Goal: Information Seeking & Learning: Learn about a topic

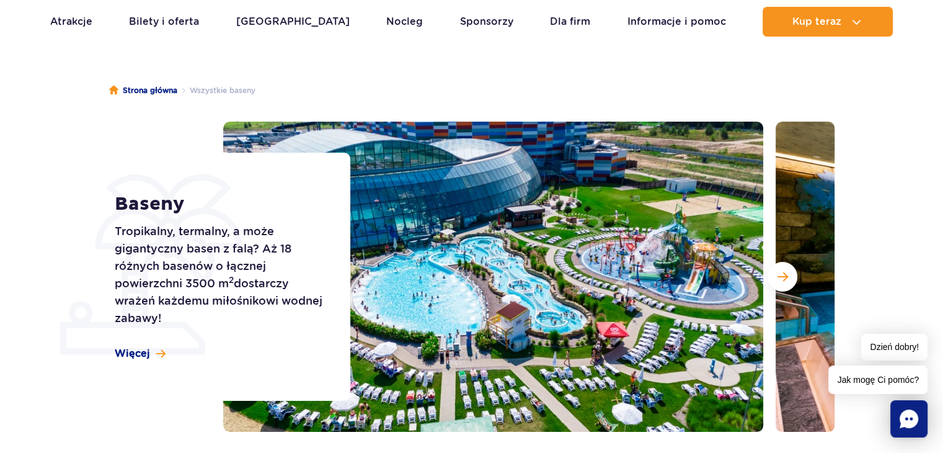
scroll to position [62, 0]
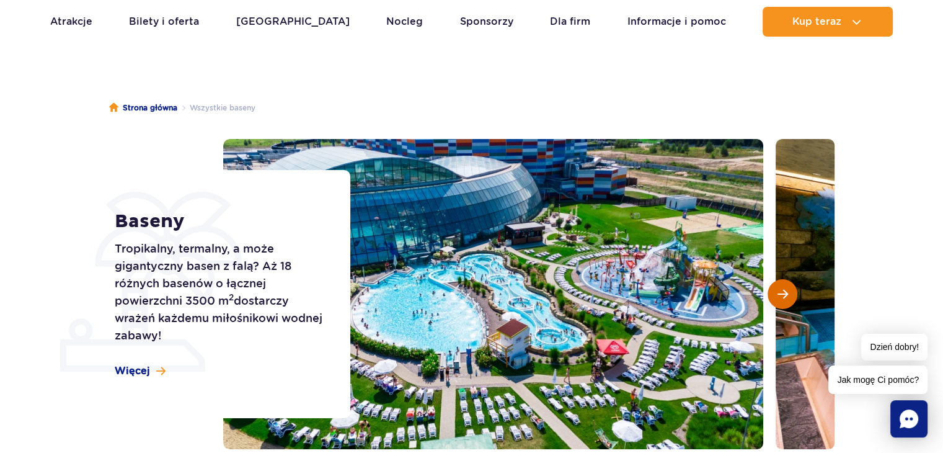
click at [781, 298] on span "Następny slajd" at bounding box center [782, 293] width 11 height 11
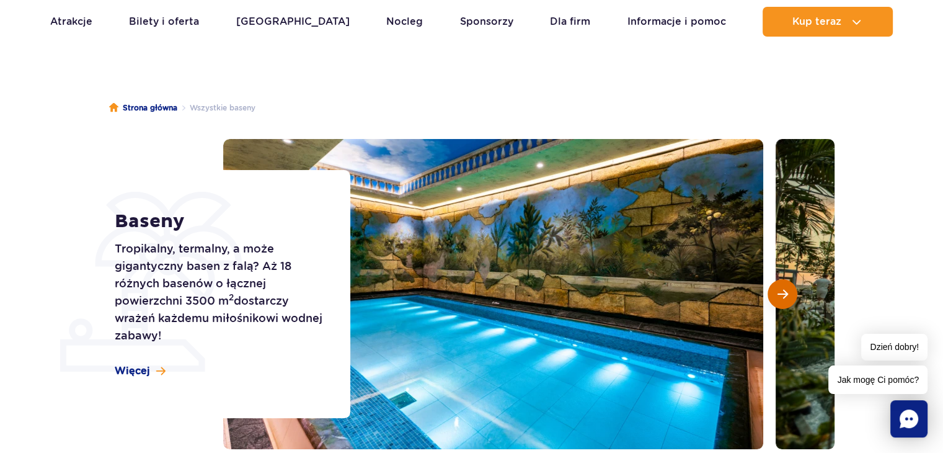
click at [781, 298] on span "Następny slajd" at bounding box center [782, 293] width 11 height 11
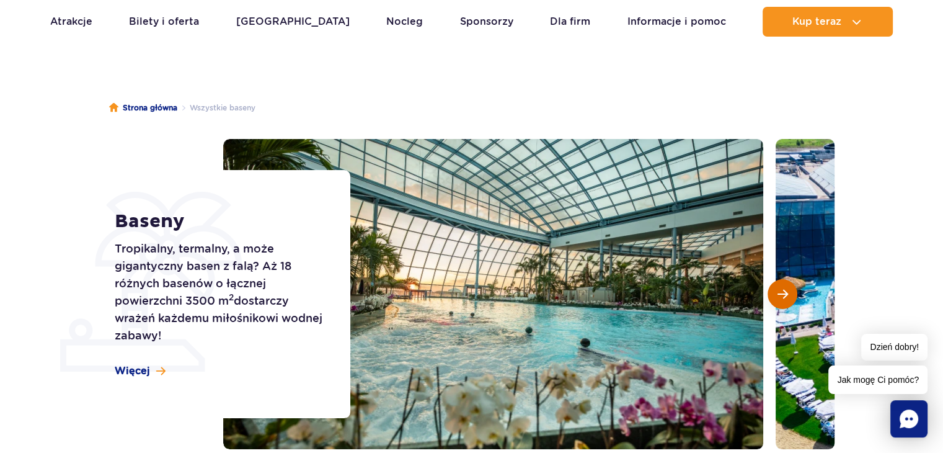
click at [781, 298] on span "Następny slajd" at bounding box center [782, 293] width 11 height 11
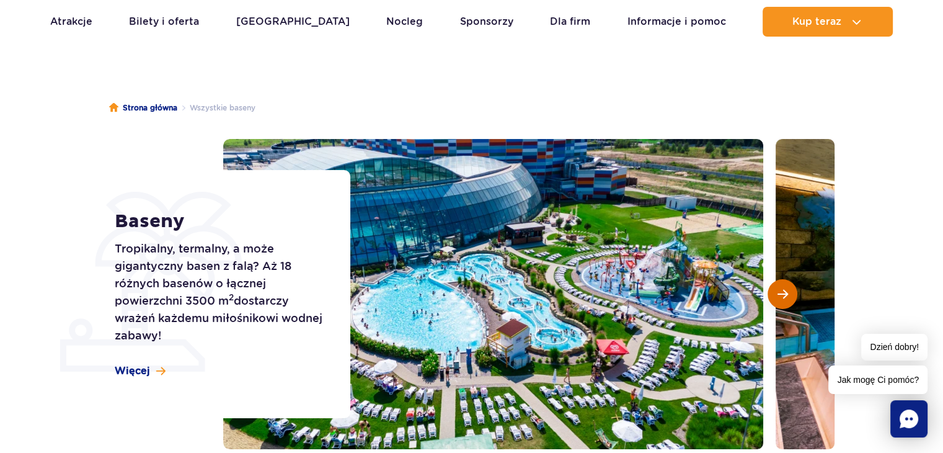
click at [780, 298] on span "Następny slajd" at bounding box center [782, 293] width 11 height 11
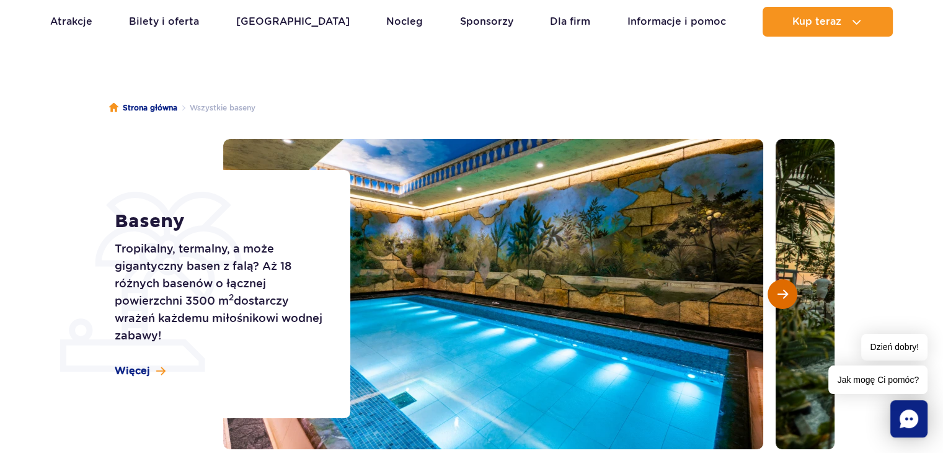
click at [780, 298] on span "Następny slajd" at bounding box center [782, 293] width 11 height 11
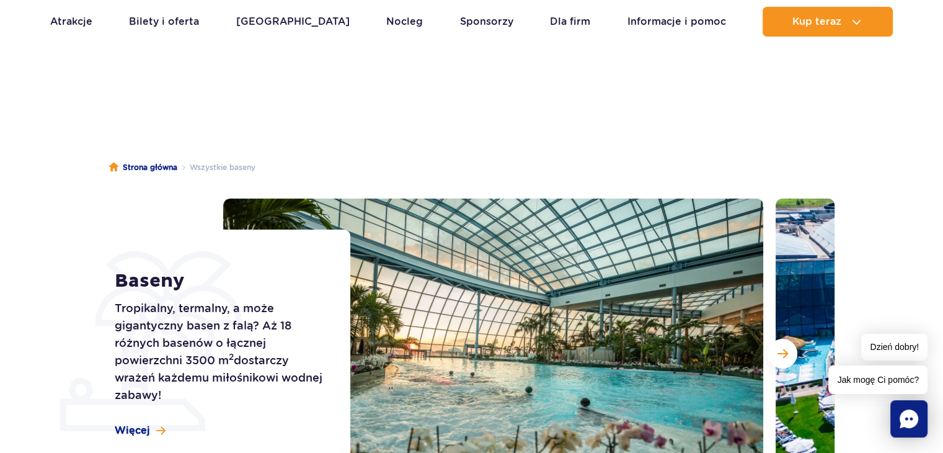
scroll to position [0, 0]
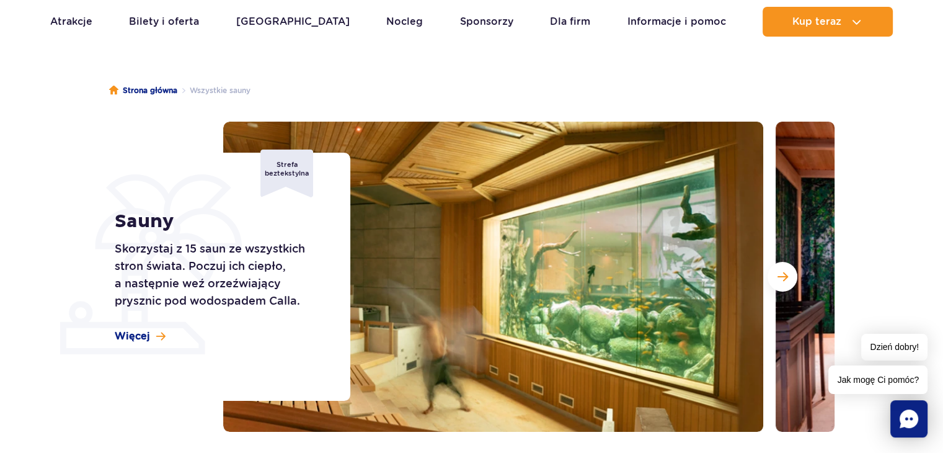
scroll to position [62, 0]
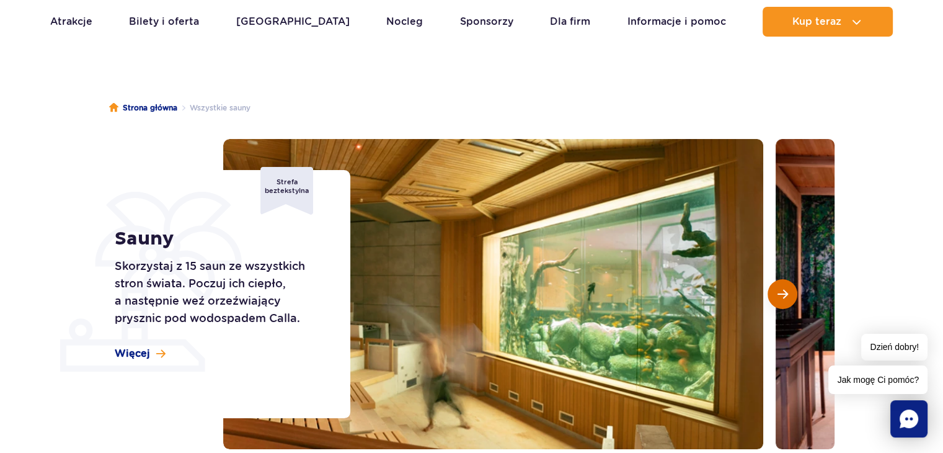
click at [774, 293] on button "Następny slajd" at bounding box center [782, 294] width 30 height 30
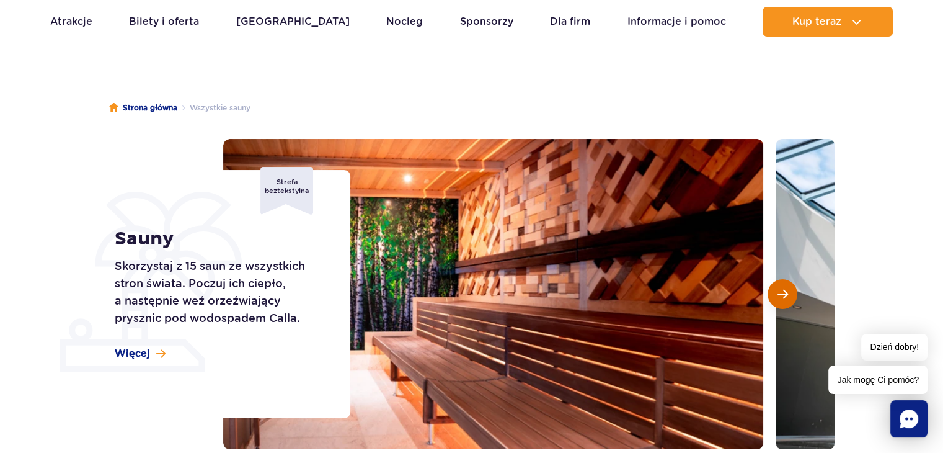
click at [774, 293] on button "Następny slajd" at bounding box center [782, 294] width 30 height 30
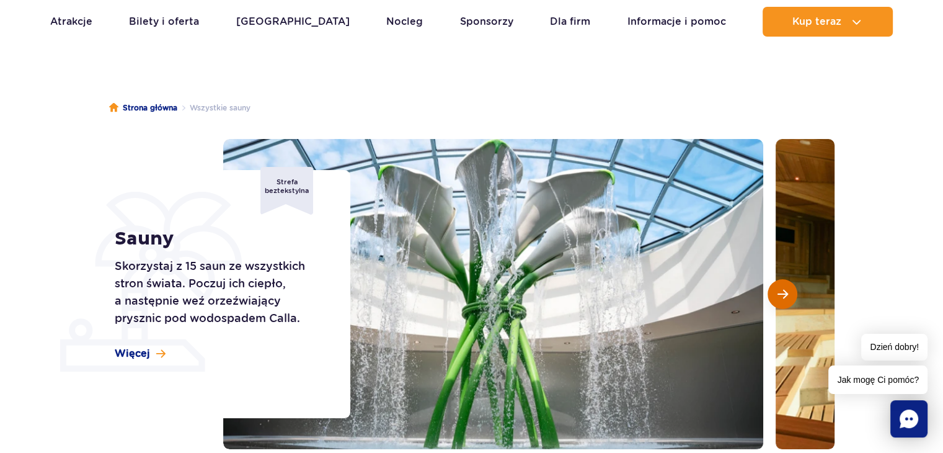
click at [774, 293] on button "Następny slajd" at bounding box center [782, 294] width 30 height 30
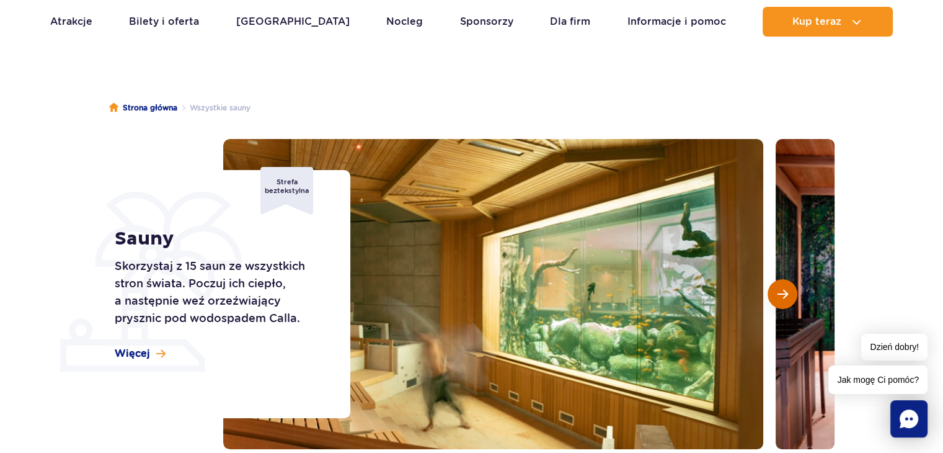
click at [774, 293] on button "Następny slajd" at bounding box center [782, 294] width 30 height 30
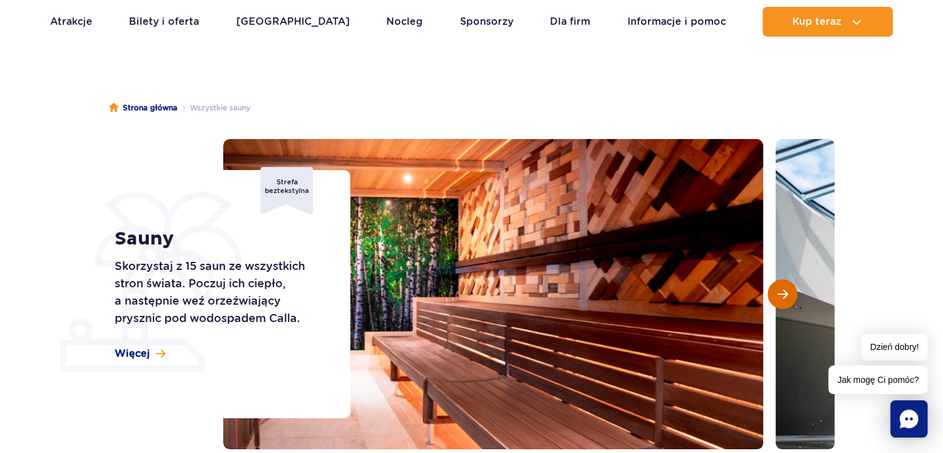
click at [774, 293] on button "Następny slajd" at bounding box center [782, 294] width 30 height 30
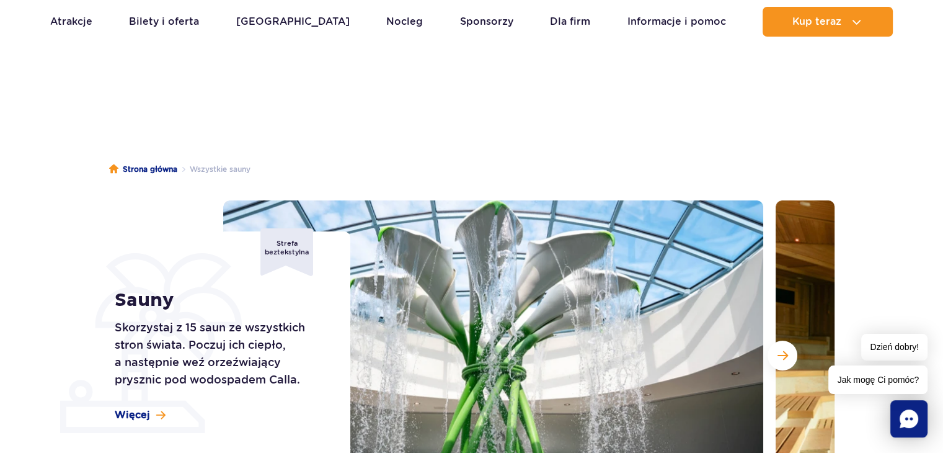
scroll to position [0, 0]
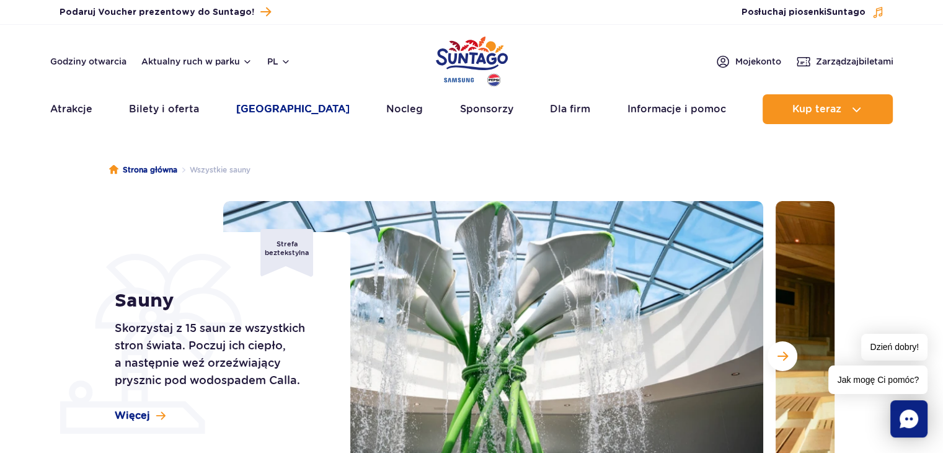
click at [291, 105] on link "[GEOGRAPHIC_DATA]" at bounding box center [292, 109] width 113 height 30
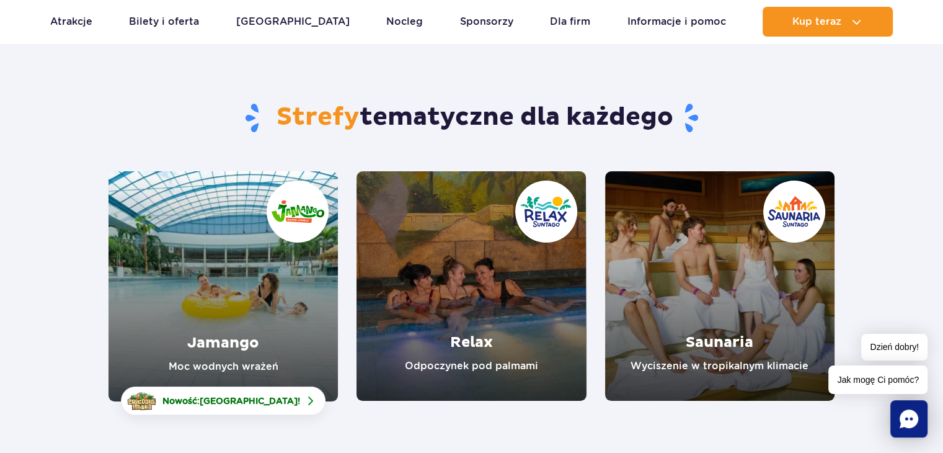
scroll to position [62, 0]
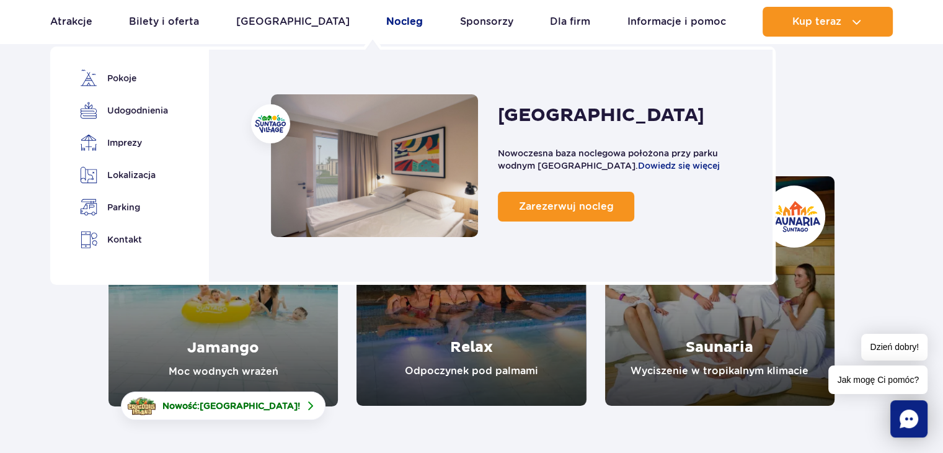
click at [386, 22] on link "Nocleg" at bounding box center [404, 22] width 37 height 30
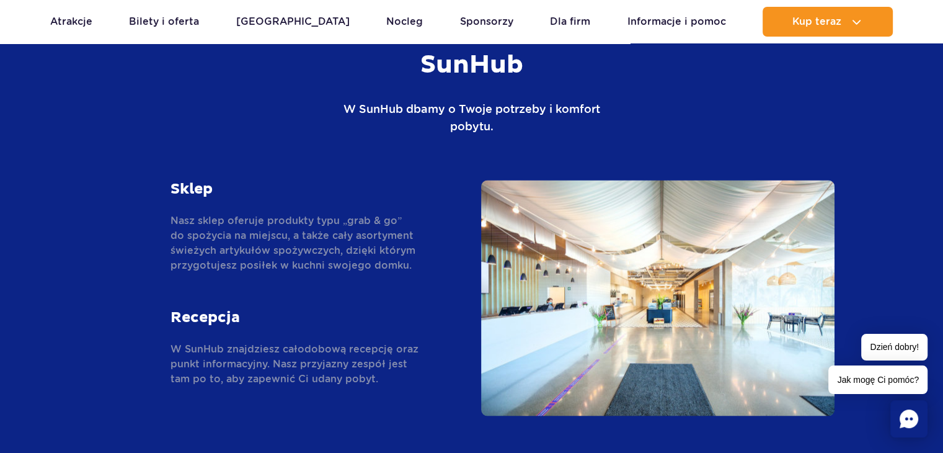
scroll to position [2046, 0]
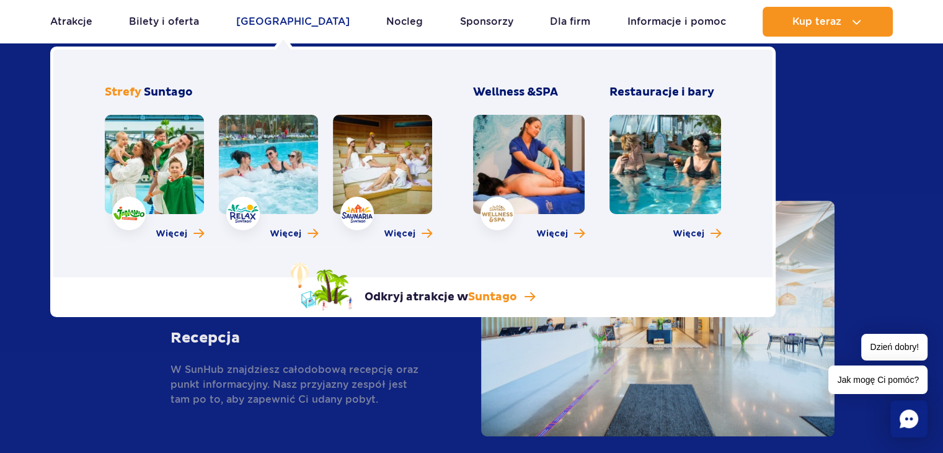
click at [274, 23] on link "[GEOGRAPHIC_DATA]" at bounding box center [292, 22] width 113 height 30
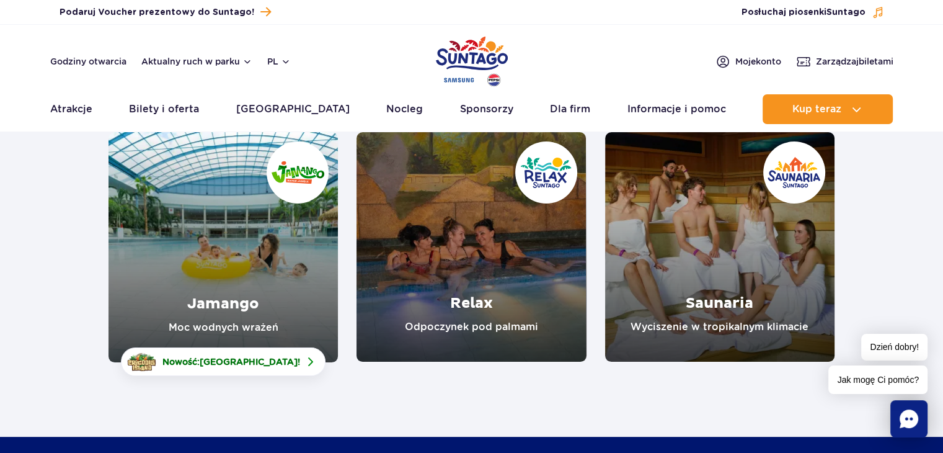
scroll to position [124, 0]
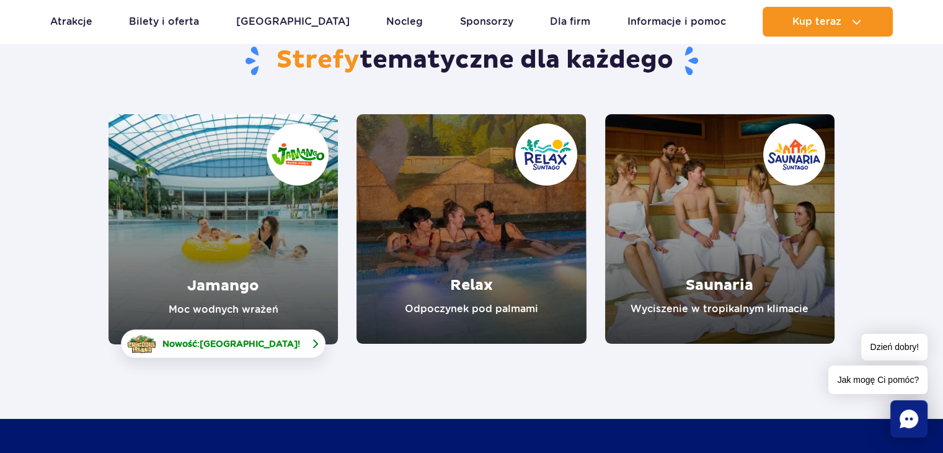
click at [260, 348] on span "[GEOGRAPHIC_DATA]" at bounding box center [249, 343] width 98 height 10
click at [694, 308] on link "Saunaria" at bounding box center [719, 228] width 229 height 229
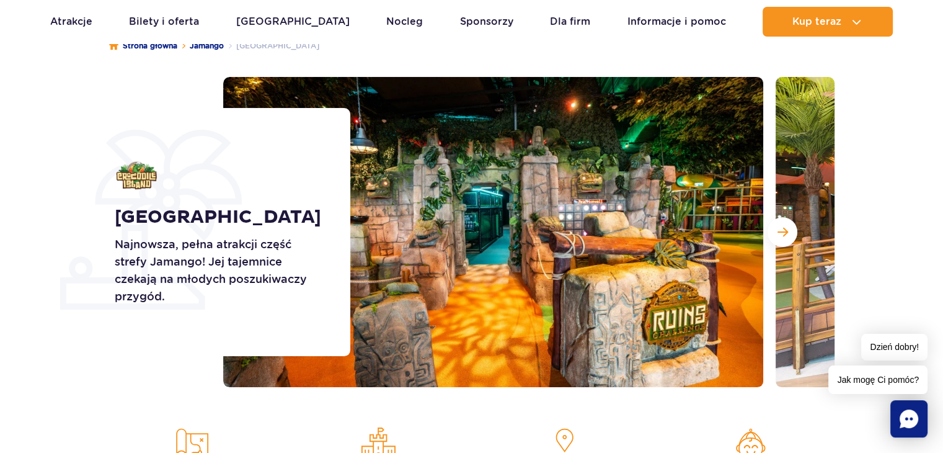
click at [768, 239] on div at bounding box center [528, 232] width 611 height 310
click at [772, 237] on button "Następny slajd" at bounding box center [782, 232] width 30 height 30
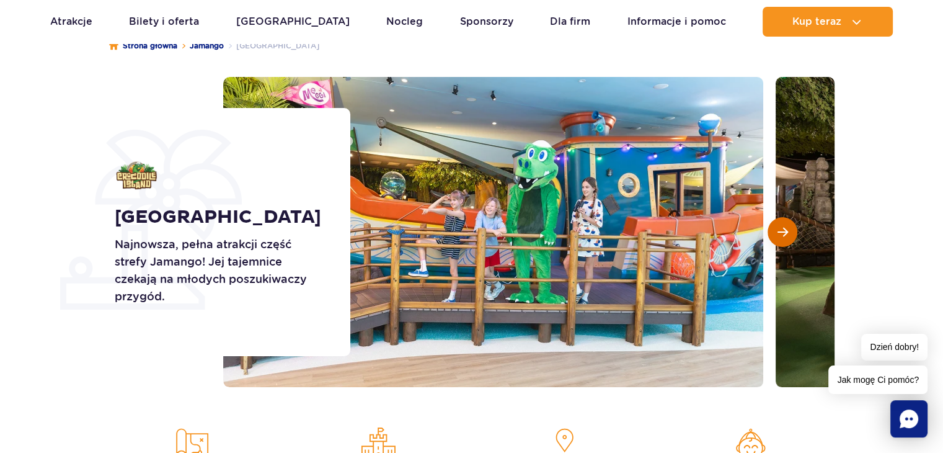
click at [795, 231] on button "Następny slajd" at bounding box center [782, 232] width 30 height 30
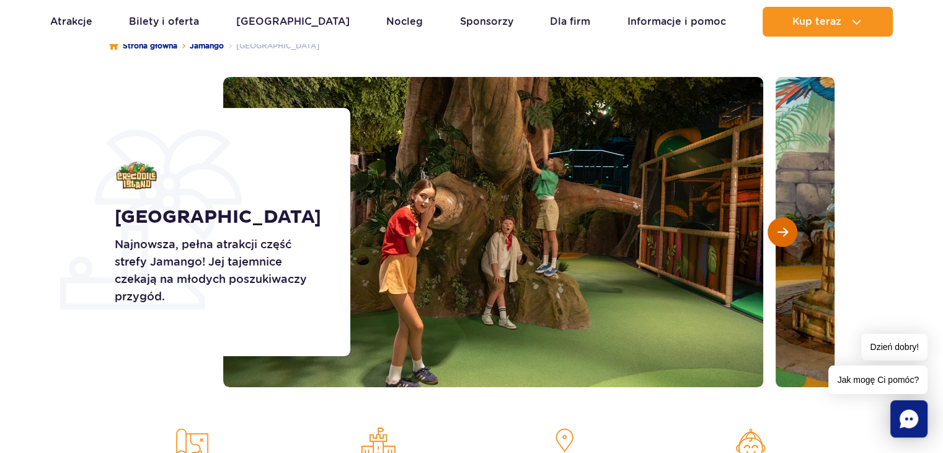
click at [793, 229] on button "Następny slajd" at bounding box center [782, 232] width 30 height 30
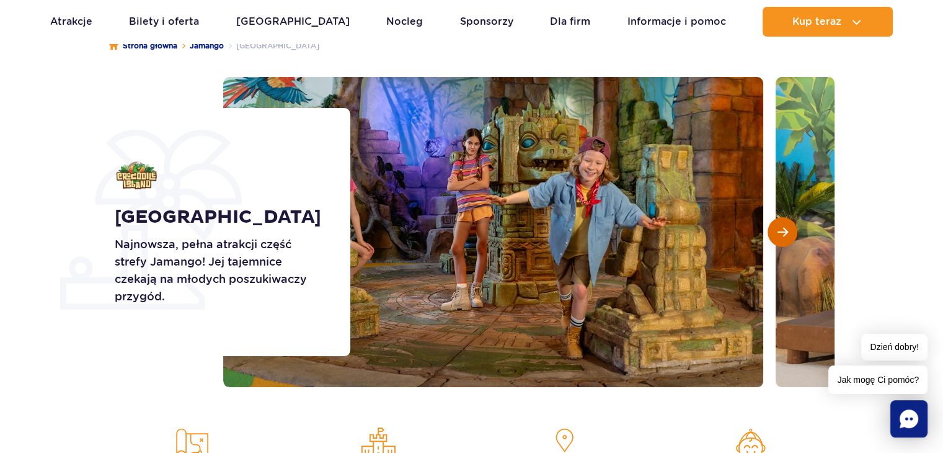
click at [793, 229] on button "Następny slajd" at bounding box center [782, 232] width 30 height 30
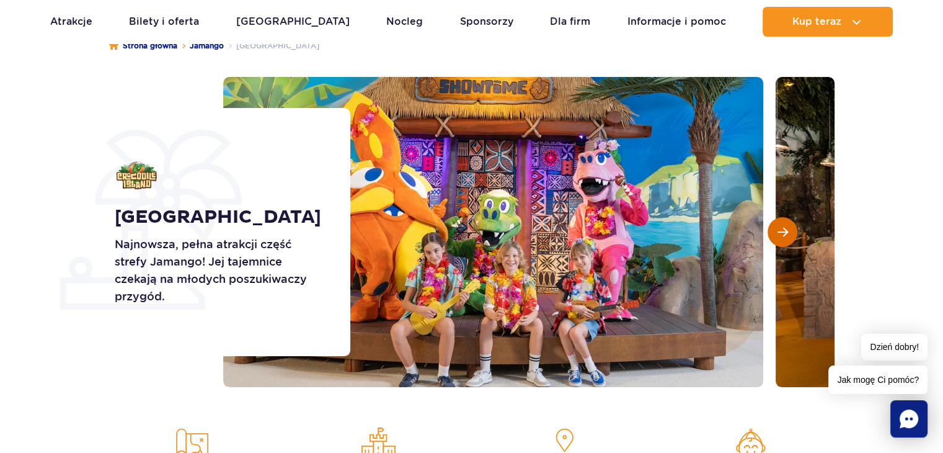
click at [793, 229] on button "Następny slajd" at bounding box center [782, 232] width 30 height 30
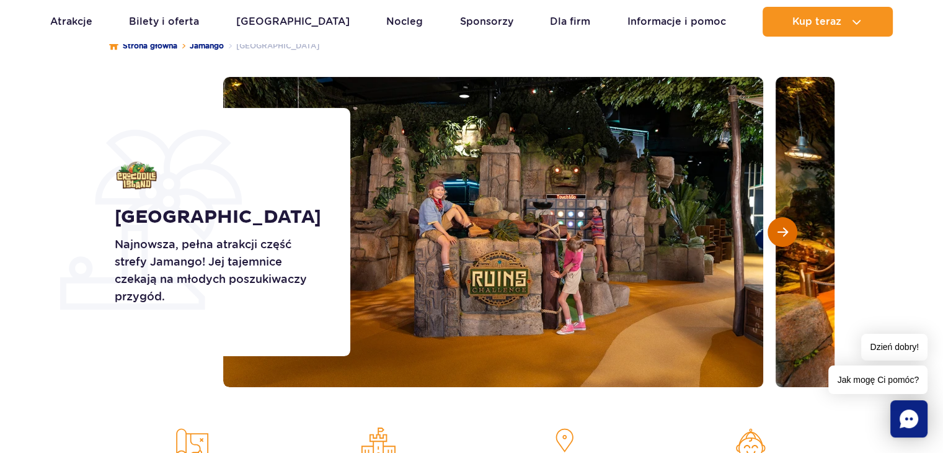
click at [784, 223] on button "Następny slajd" at bounding box center [782, 232] width 30 height 30
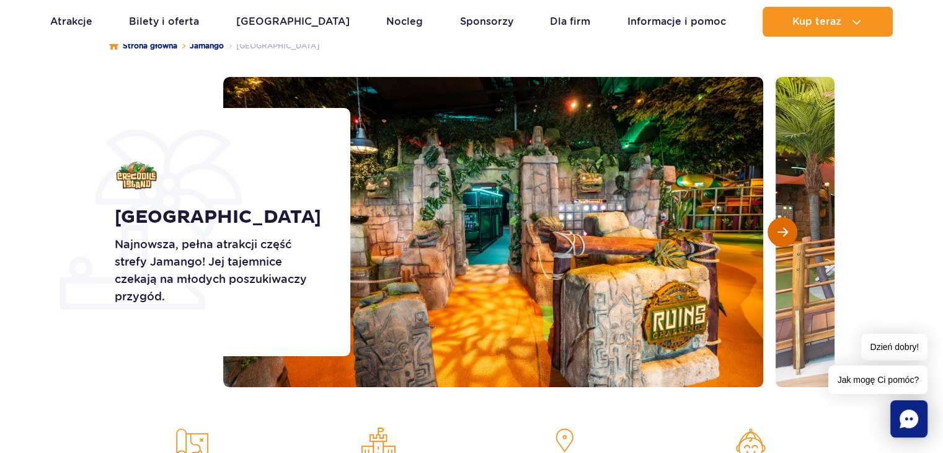
click at [783, 223] on button "Następny slajd" at bounding box center [782, 232] width 30 height 30
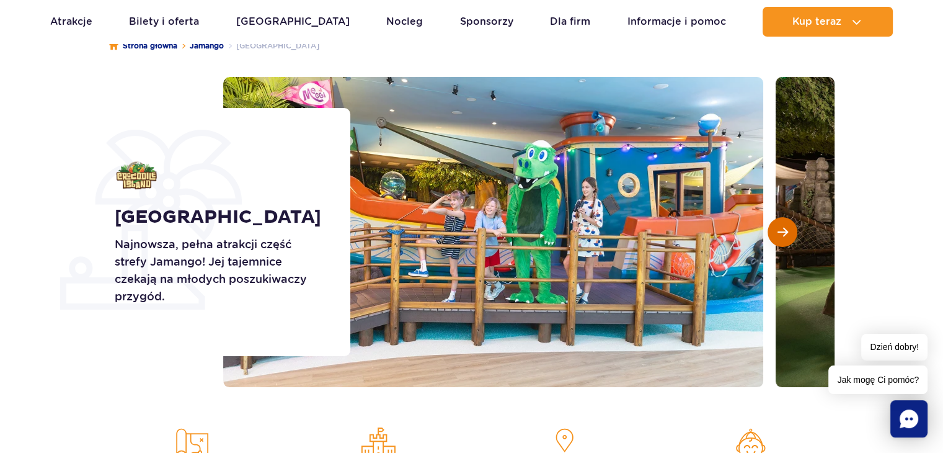
click at [783, 223] on button "Następny slajd" at bounding box center [782, 232] width 30 height 30
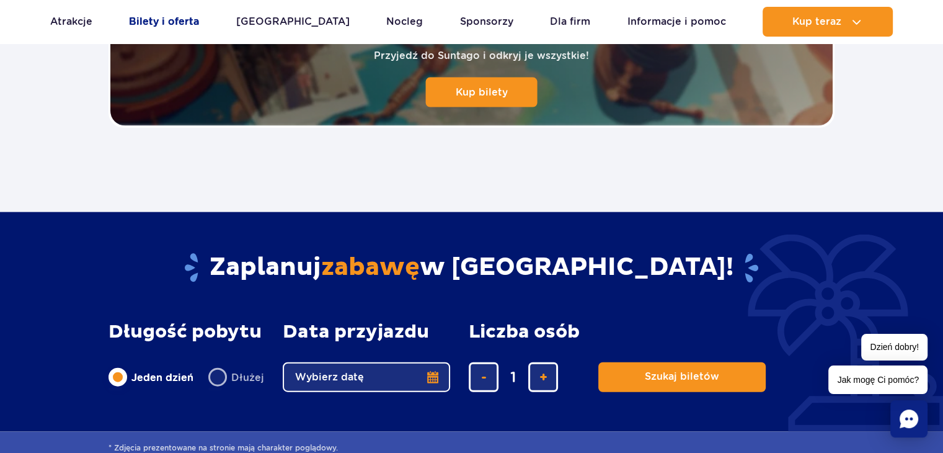
scroll to position [2851, 0]
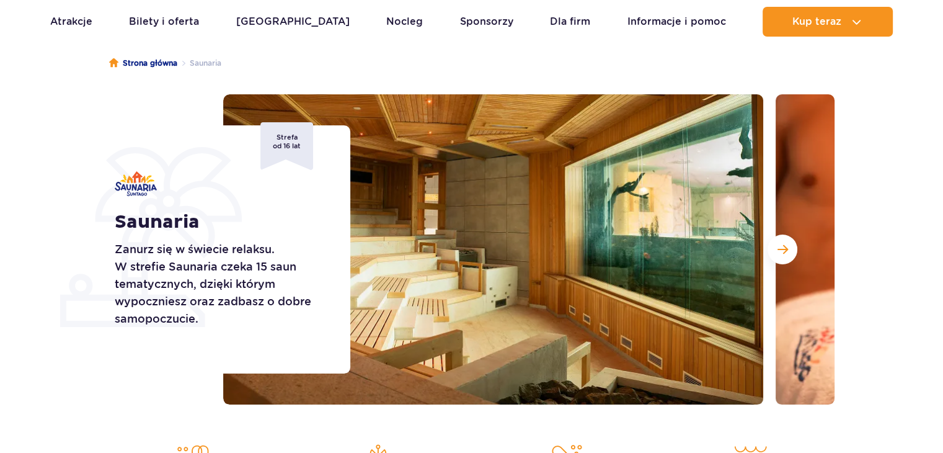
scroll to position [124, 0]
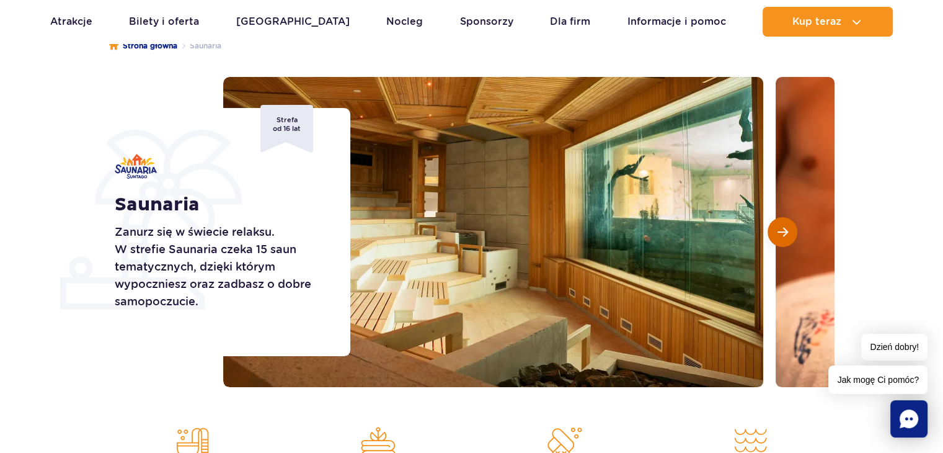
click at [777, 230] on span "Następny slajd" at bounding box center [782, 231] width 11 height 11
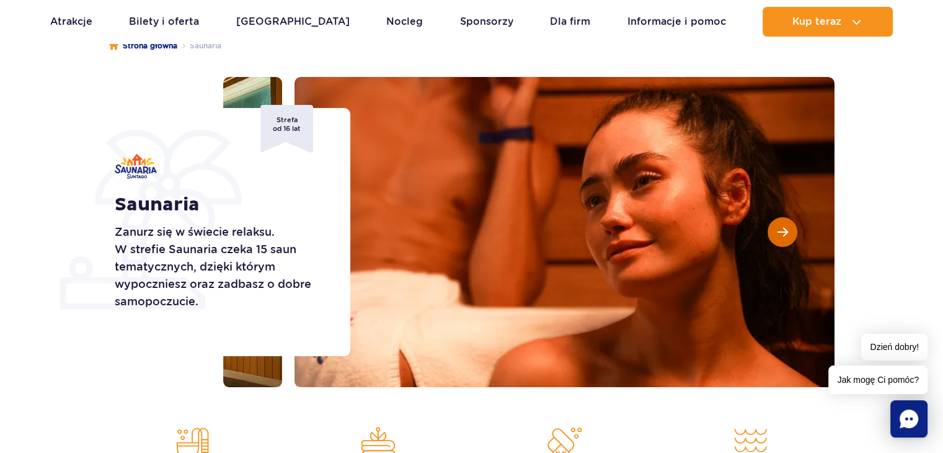
click at [777, 229] on span "Następny slajd" at bounding box center [782, 231] width 11 height 11
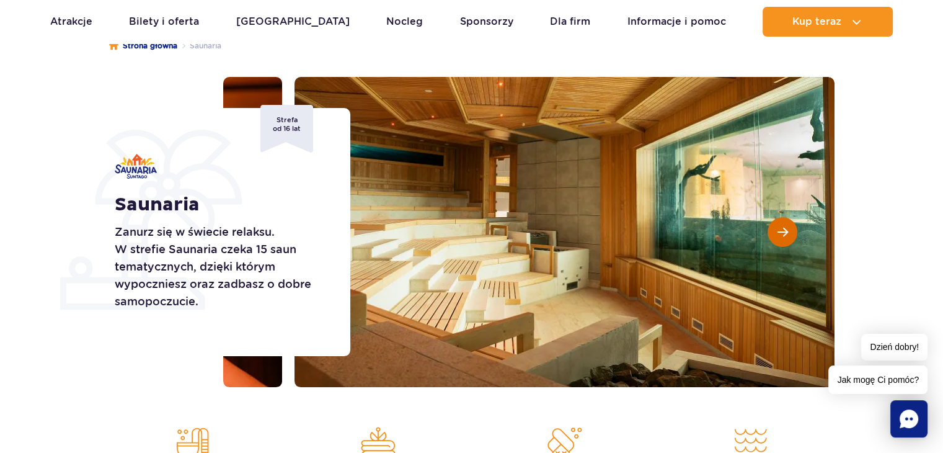
click at [777, 229] on span "Następny slajd" at bounding box center [782, 231] width 11 height 11
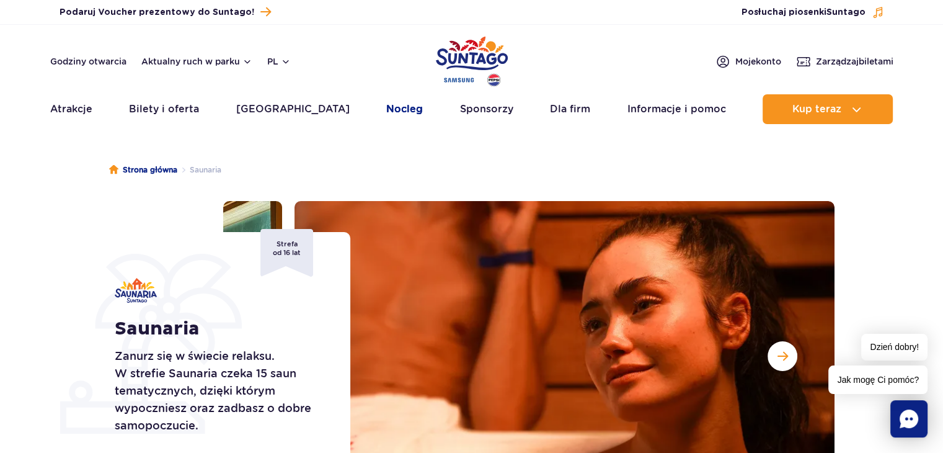
scroll to position [0, 0]
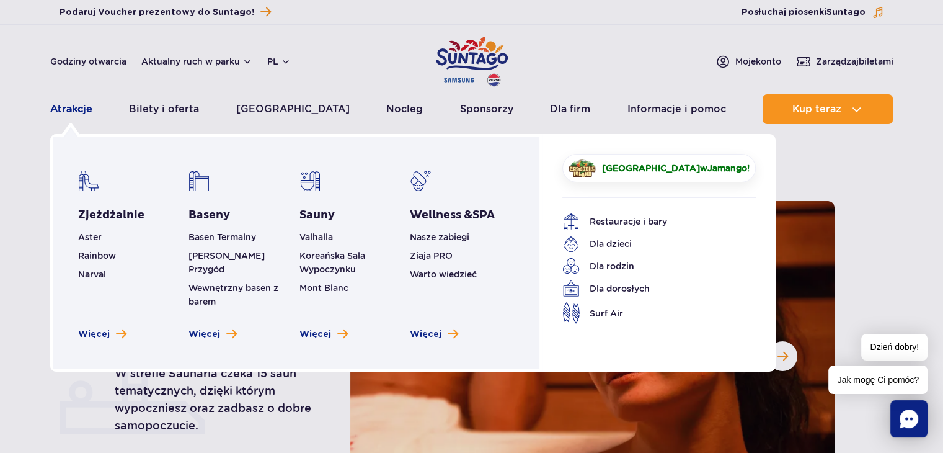
click at [78, 111] on link "Atrakcje" at bounding box center [71, 109] width 42 height 30
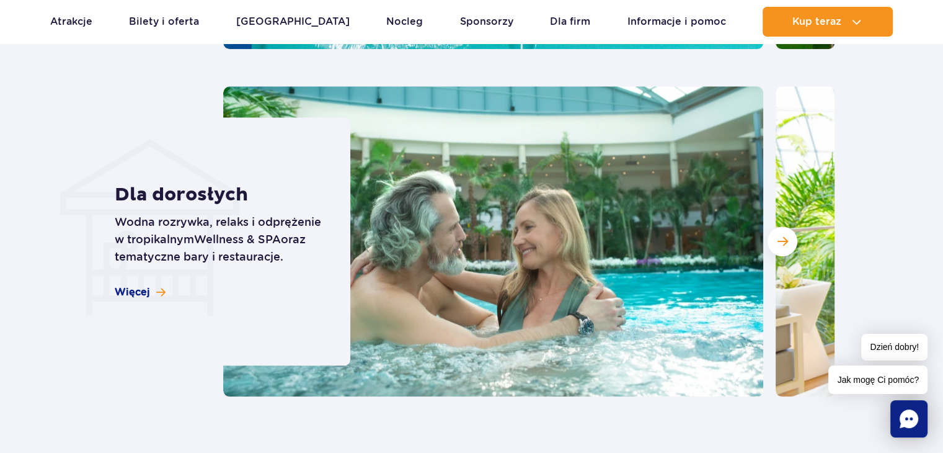
scroll to position [1240, 0]
click at [770, 251] on div at bounding box center [528, 241] width 611 height 310
click at [772, 245] on button "Następny slajd" at bounding box center [782, 241] width 30 height 30
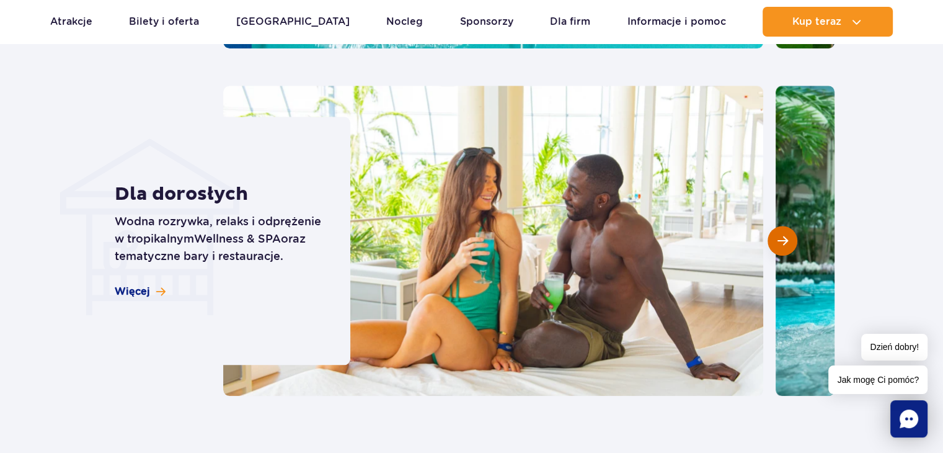
click at [775, 234] on button "Następny slajd" at bounding box center [782, 241] width 30 height 30
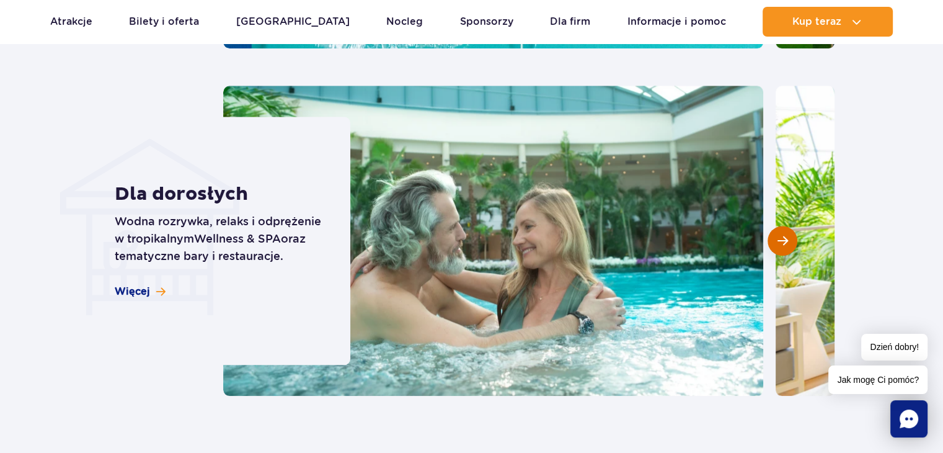
click at [775, 236] on button "Następny slajd" at bounding box center [782, 241] width 30 height 30
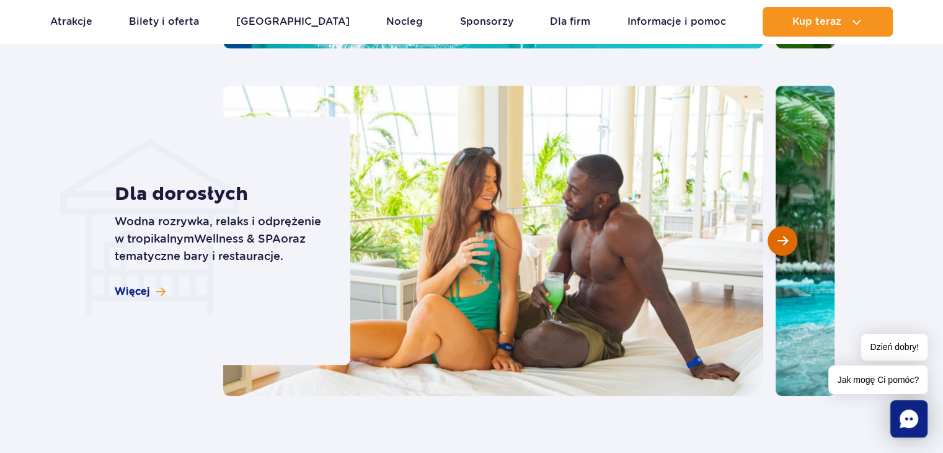
click at [776, 237] on button "Następny slajd" at bounding box center [782, 241] width 30 height 30
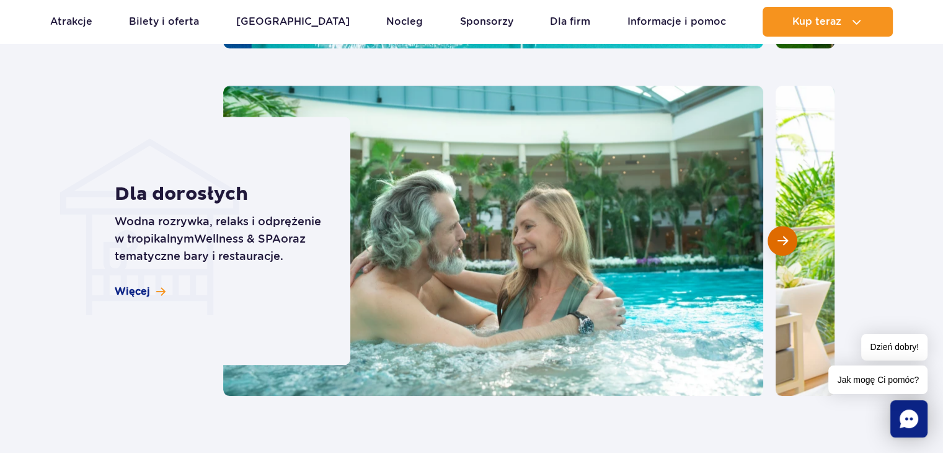
click at [776, 237] on button "Następny slajd" at bounding box center [782, 241] width 30 height 30
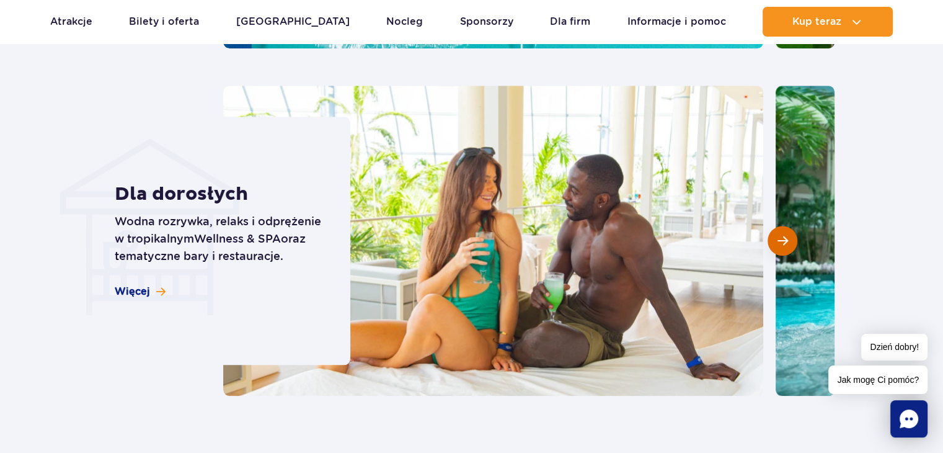
click at [776, 238] on button "Następny slajd" at bounding box center [782, 241] width 30 height 30
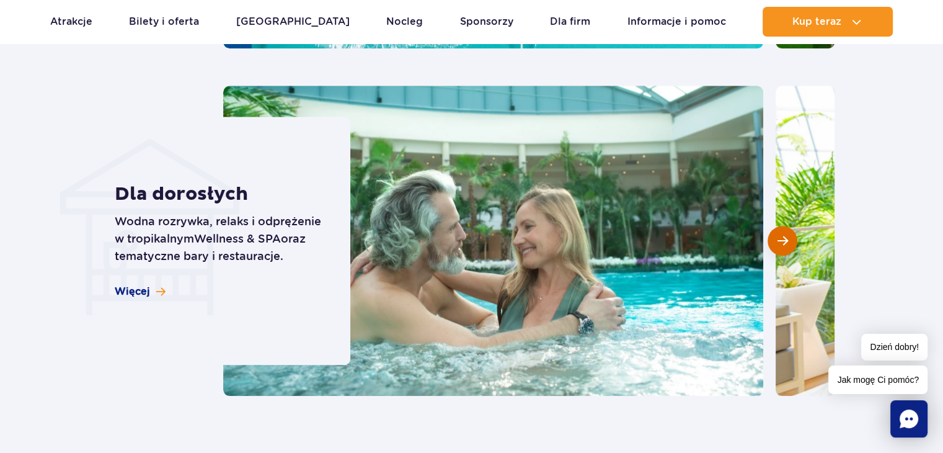
click at [776, 238] on button "Następny slajd" at bounding box center [782, 241] width 30 height 30
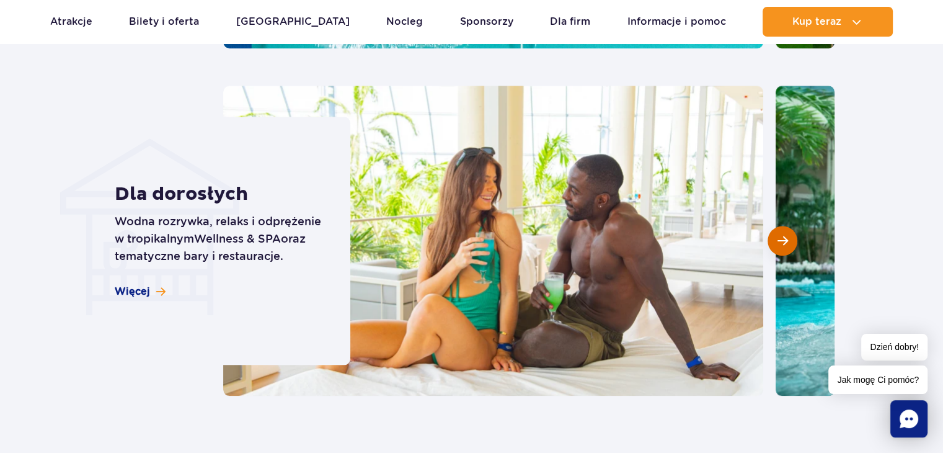
click at [776, 238] on button "Następny slajd" at bounding box center [782, 241] width 30 height 30
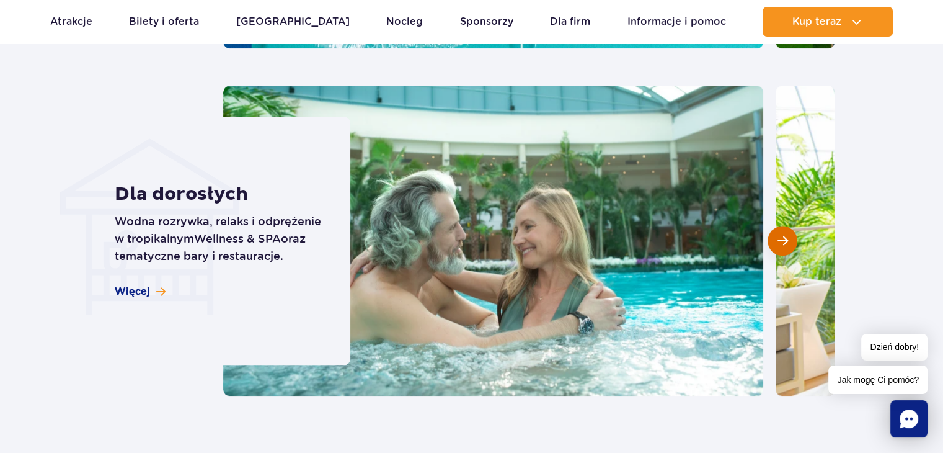
click at [775, 238] on button "Następny slajd" at bounding box center [782, 241] width 30 height 30
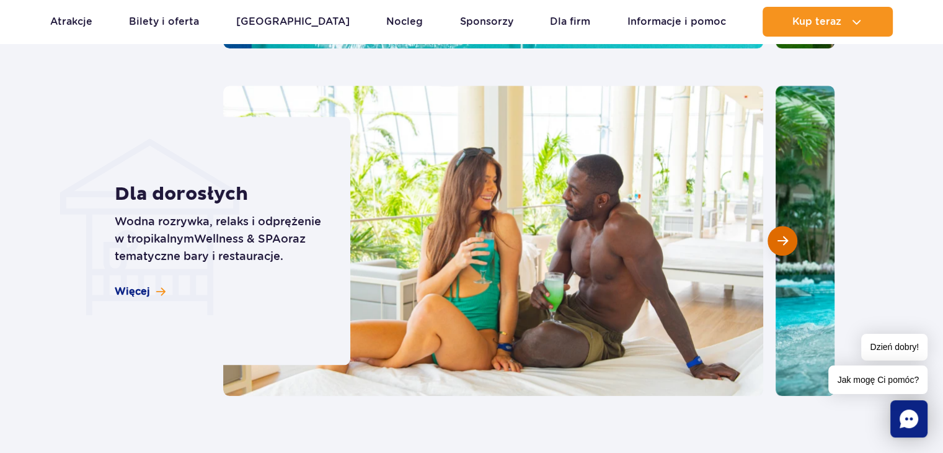
click at [775, 238] on button "Następny slajd" at bounding box center [782, 241] width 30 height 30
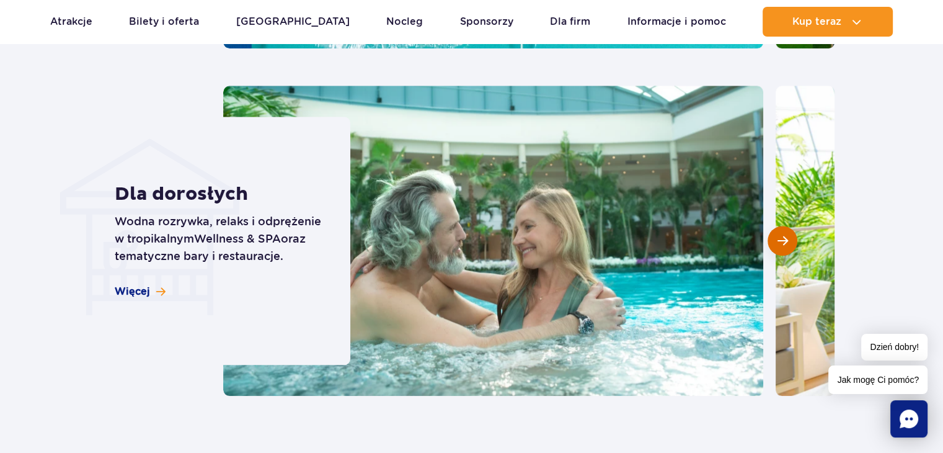
click at [778, 234] on button "Następny slajd" at bounding box center [782, 241] width 30 height 30
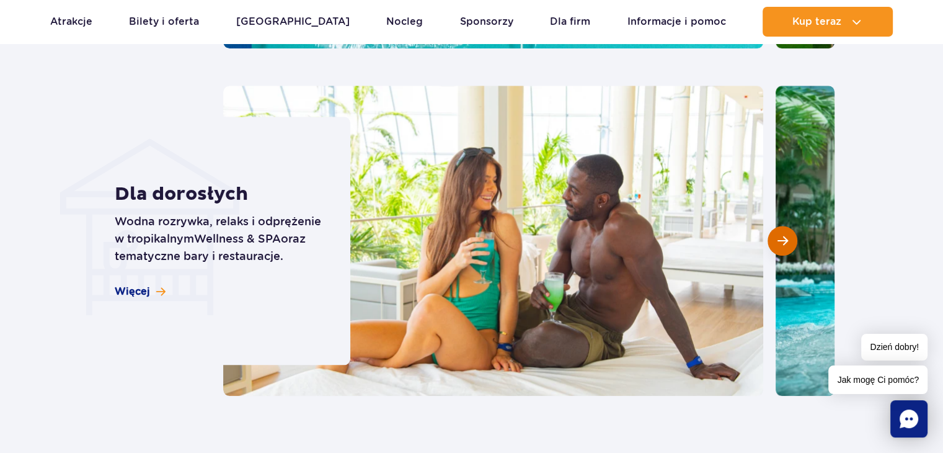
click at [771, 237] on button "Następny slajd" at bounding box center [782, 241] width 30 height 30
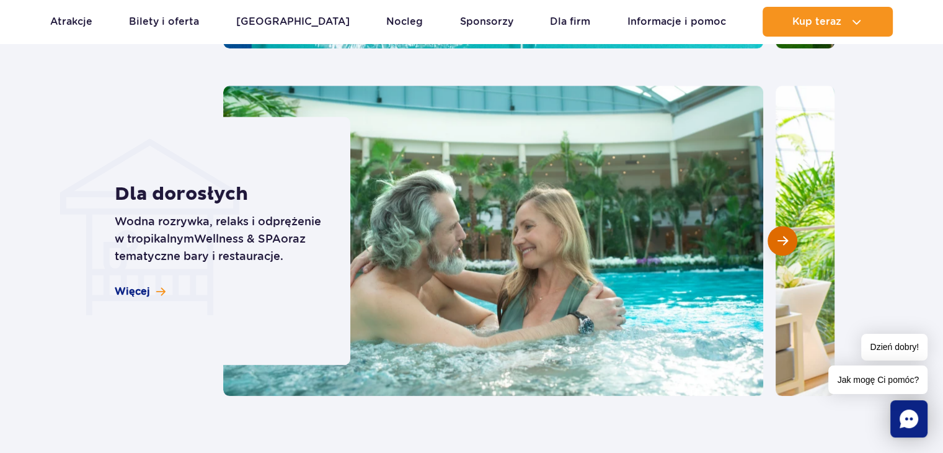
click at [771, 237] on button "Następny slajd" at bounding box center [782, 241] width 30 height 30
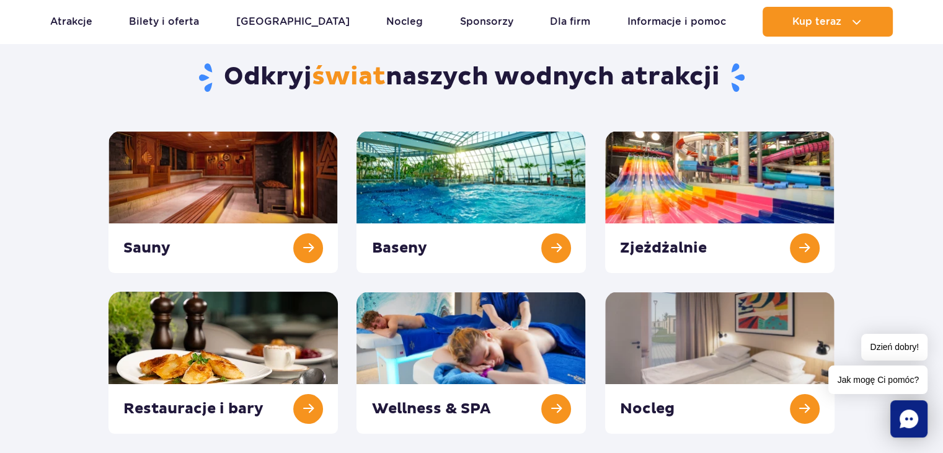
scroll to position [124, 0]
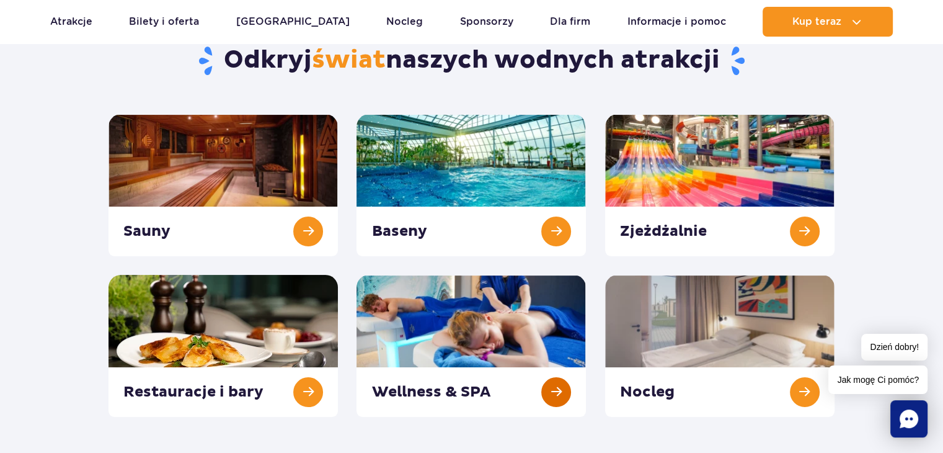
click at [500, 362] on link at bounding box center [470, 346] width 229 height 142
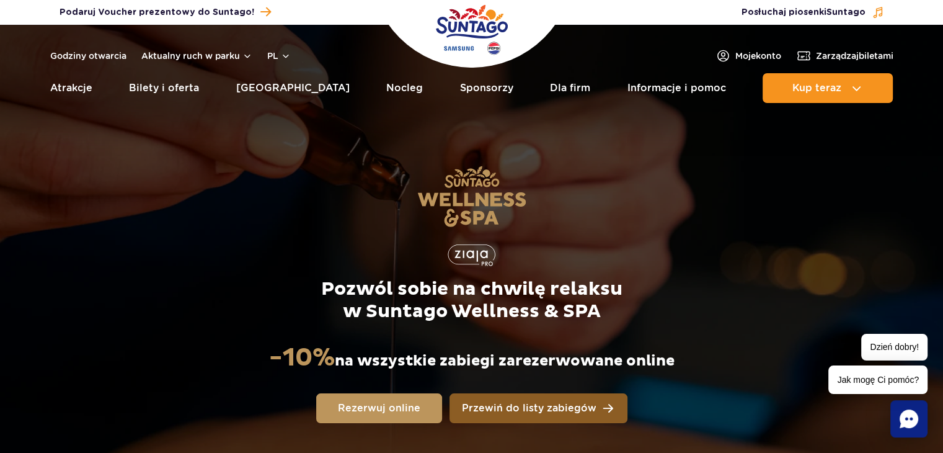
click at [505, 409] on span "Przewiń do listy zabiegów" at bounding box center [529, 408] width 135 height 10
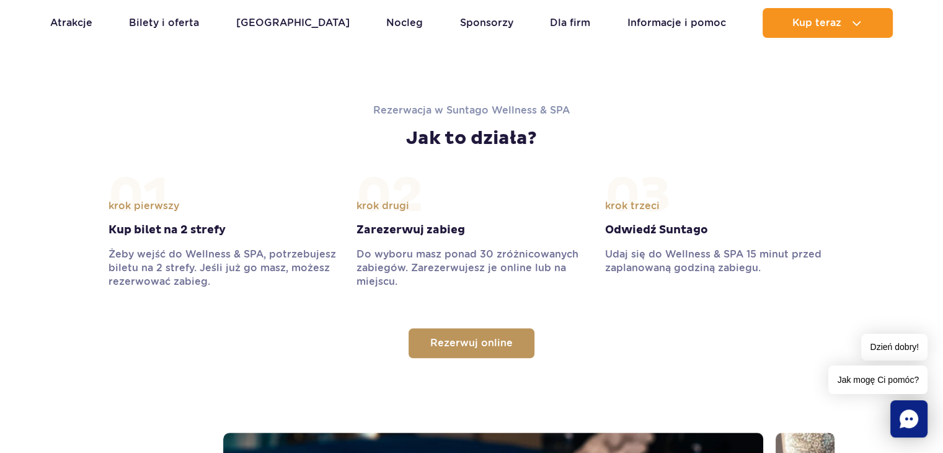
scroll to position [1287, 0]
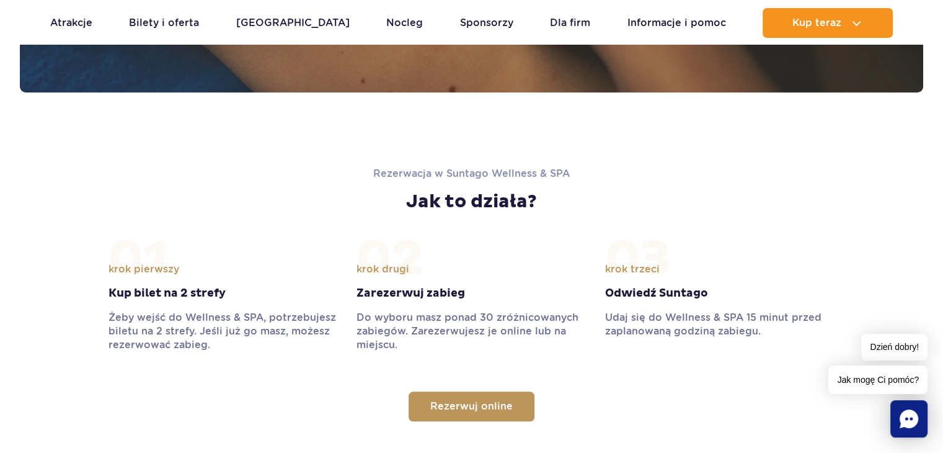
click at [503, 412] on link "Rezerwuj online" at bounding box center [472, 406] width 126 height 30
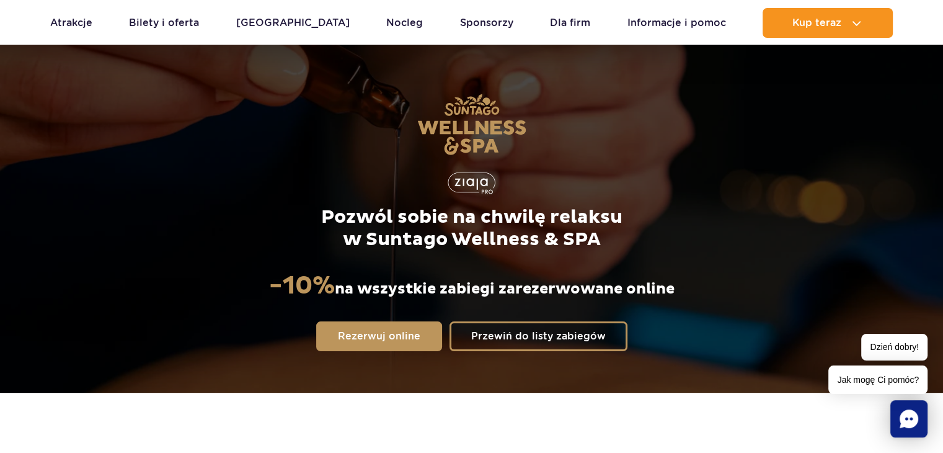
scroll to position [0, 0]
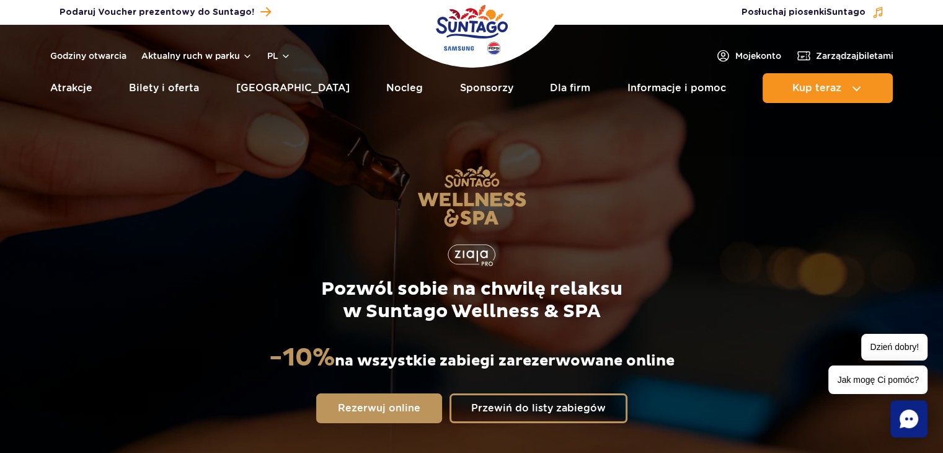
click at [475, 33] on img "Park of Poland" at bounding box center [472, 29] width 72 height 57
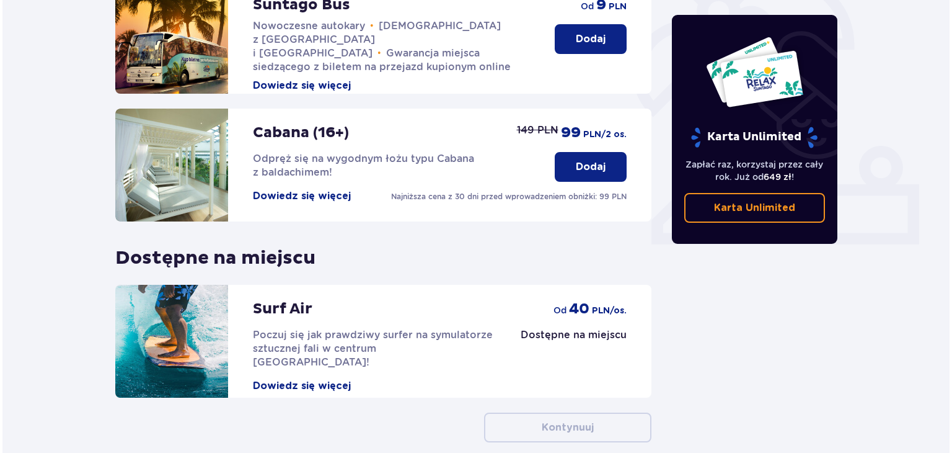
scroll to position [434, 0]
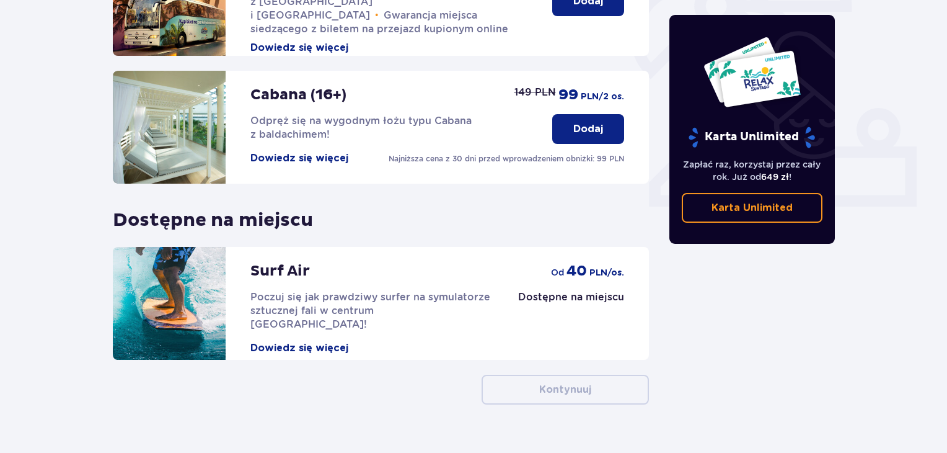
click at [278, 262] on p "Surf Air" at bounding box center [280, 271] width 60 height 19
click at [283, 341] on button "Dowiedz się więcej" at bounding box center [299, 348] width 98 height 14
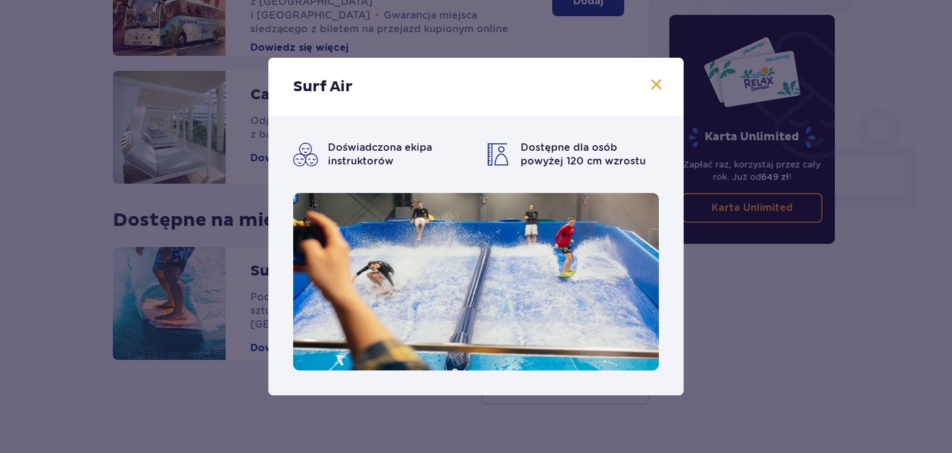
click at [654, 86] on span at bounding box center [656, 84] width 15 height 15
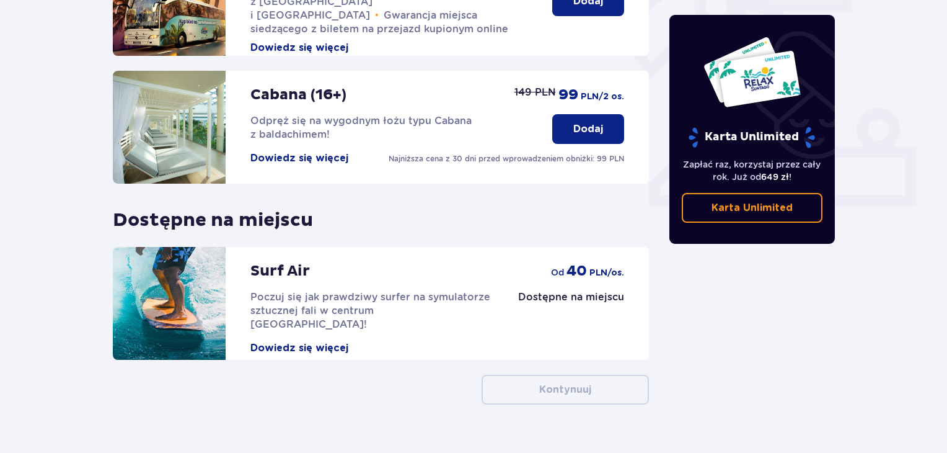
click at [275, 151] on button "Dowiedz się więcej" at bounding box center [299, 158] width 98 height 14
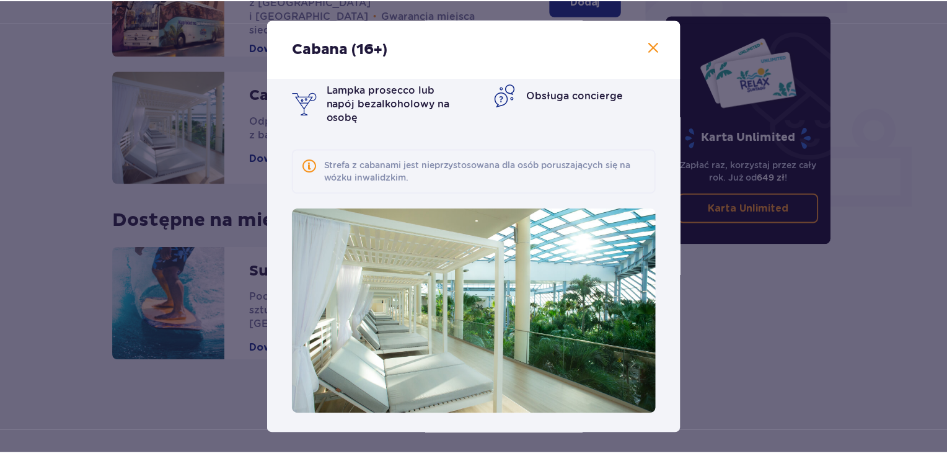
scroll to position [64, 0]
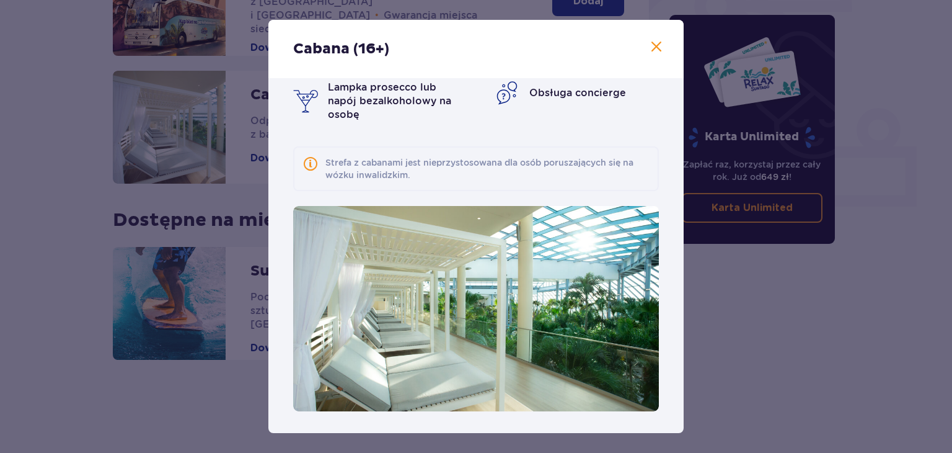
click at [649, 51] on span at bounding box center [656, 47] width 15 height 15
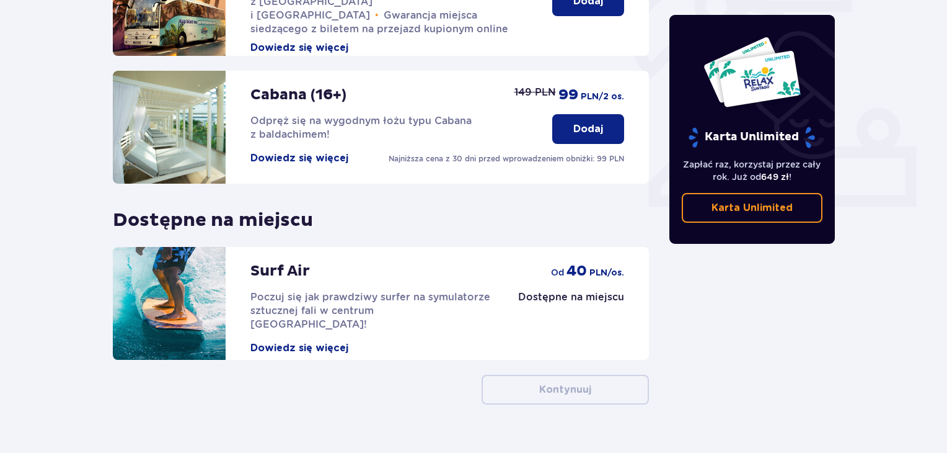
click at [193, 144] on img at bounding box center [169, 127] width 113 height 113
click at [260, 86] on p "Cabana (16+)" at bounding box center [298, 95] width 96 height 19
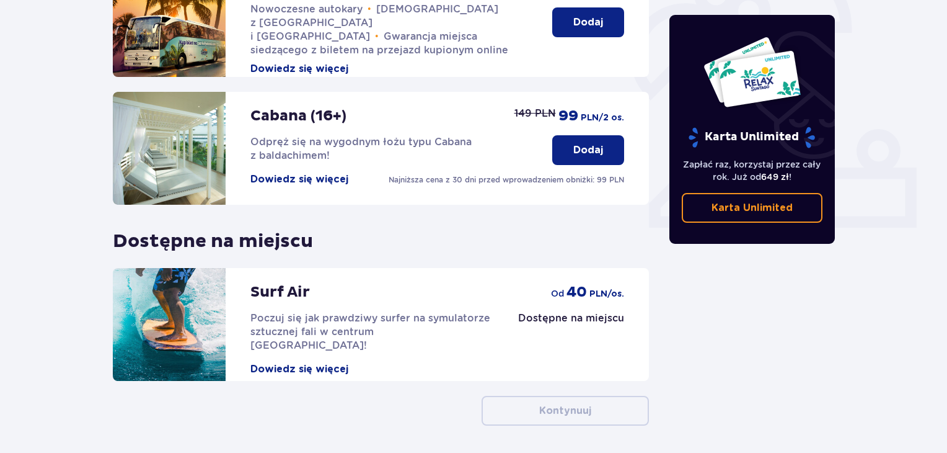
scroll to position [448, 0]
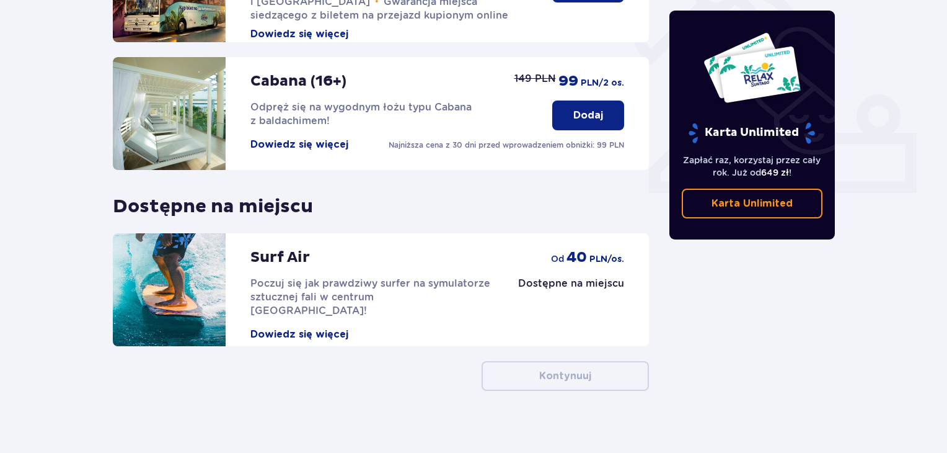
drag, startPoint x: 164, startPoint y: 146, endPoint x: 162, endPoint y: 92, distance: 54.0
click at [162, 92] on img at bounding box center [169, 113] width 113 height 113
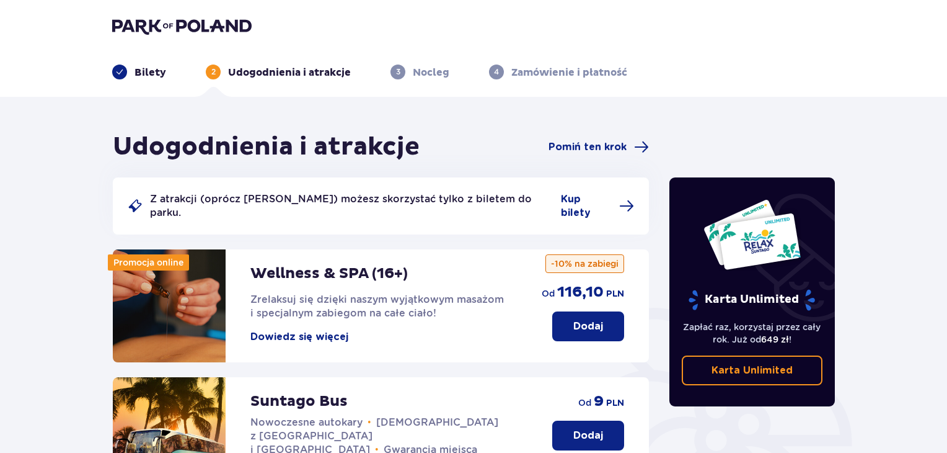
scroll to position [0, 0]
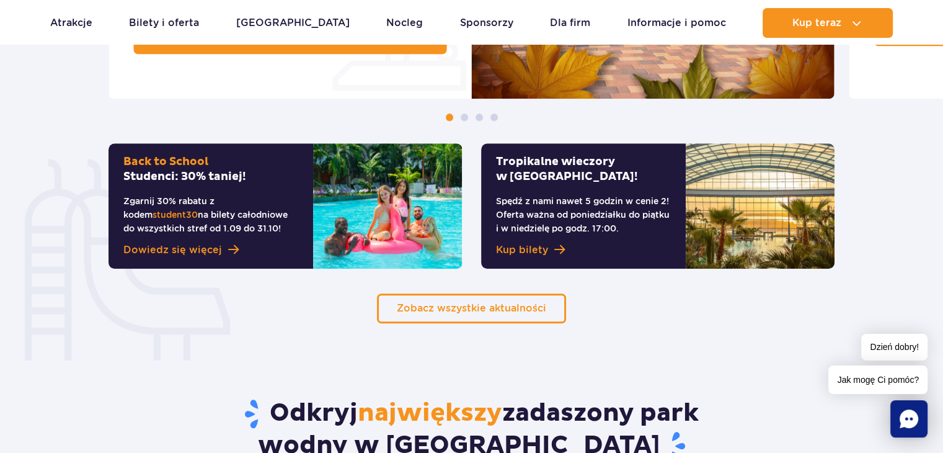
scroll to position [868, 0]
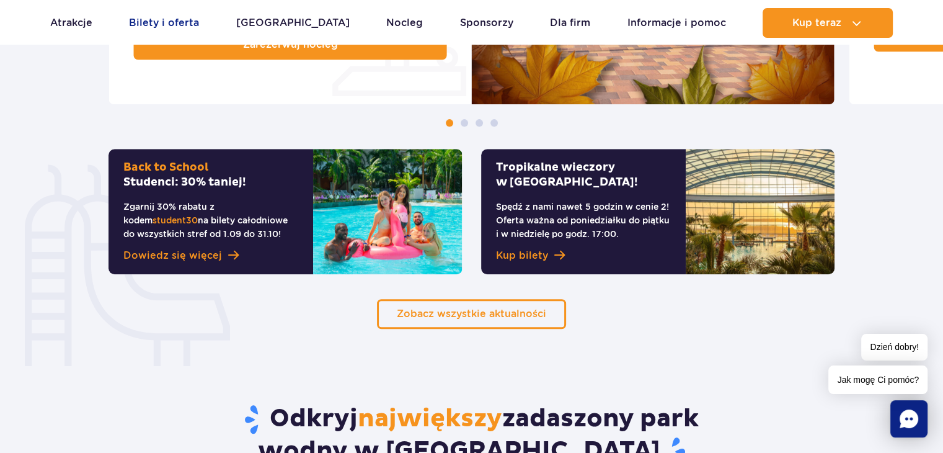
click at [170, 22] on link "Bilety i oferta" at bounding box center [164, 23] width 70 height 30
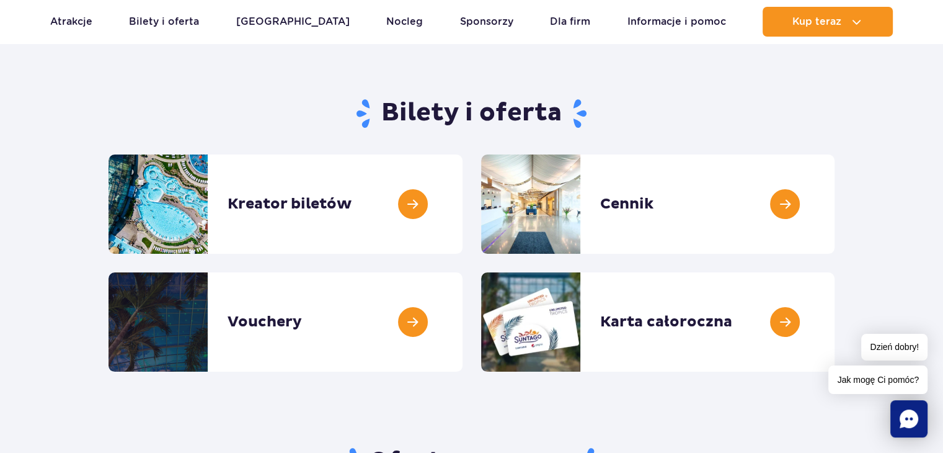
scroll to position [62, 0]
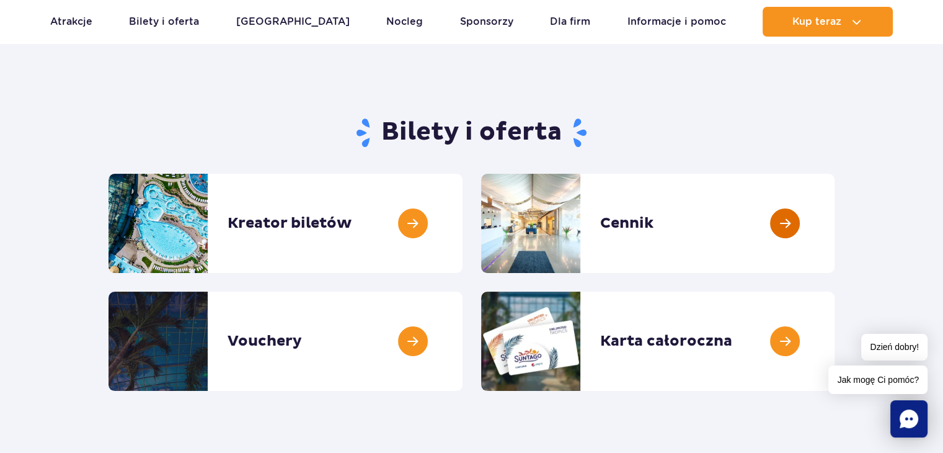
click at [834, 243] on link at bounding box center [834, 223] width 0 height 99
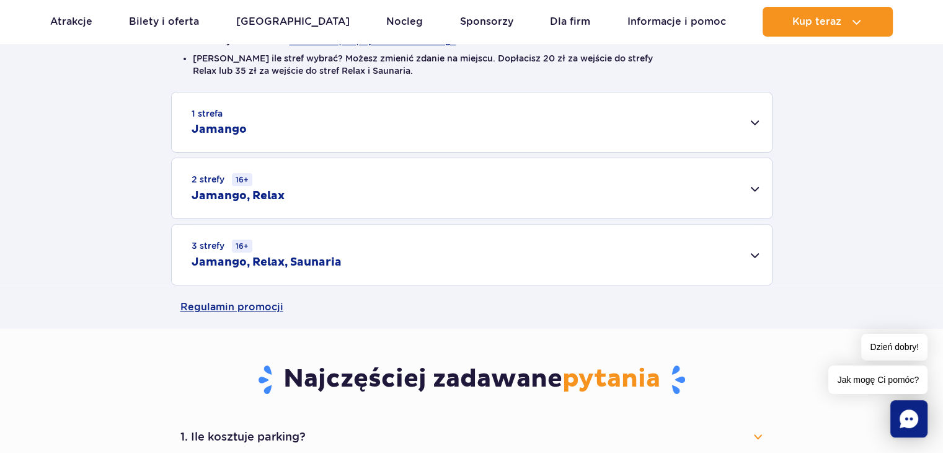
scroll to position [372, 0]
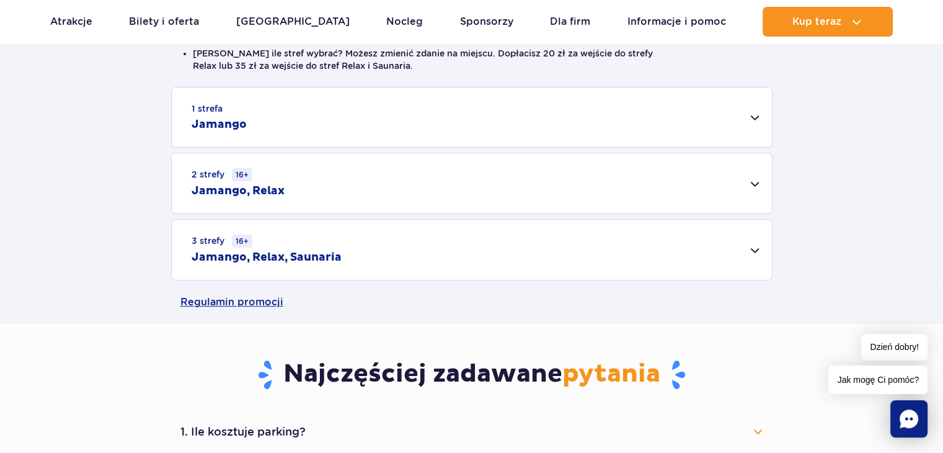
click at [193, 248] on div "3 strefy 16+ Jamango, Relax, Saunaria" at bounding box center [472, 249] width 600 height 60
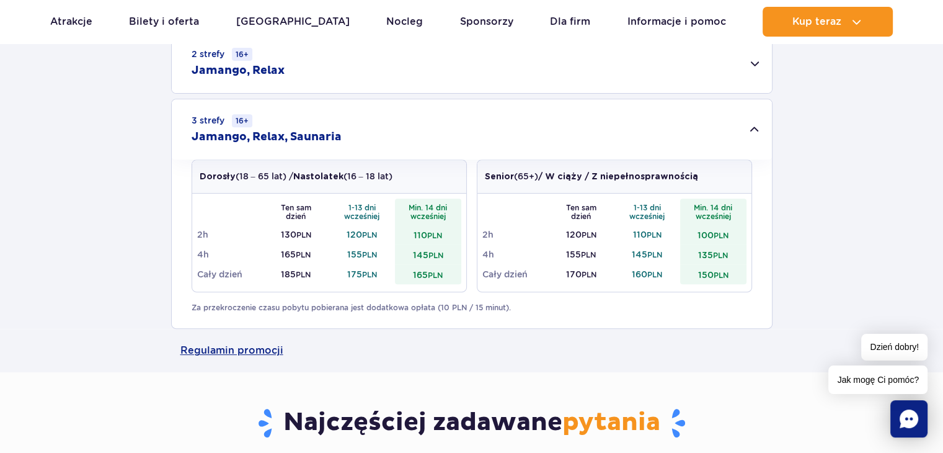
scroll to position [496, 0]
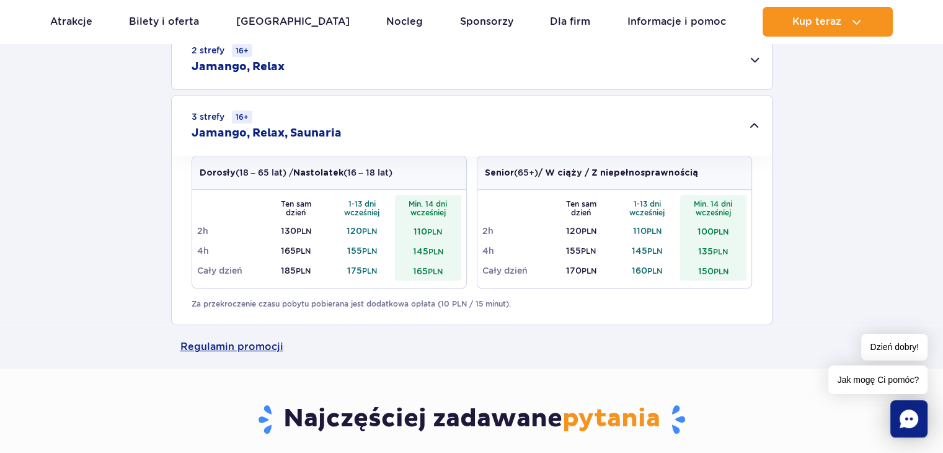
click at [394, 22] on ul "Aktualny ruch w parku Atrakcje Zjeżdżalnie Aster Rainbow Narval Więcej Baseny B…" at bounding box center [471, 22] width 843 height 30
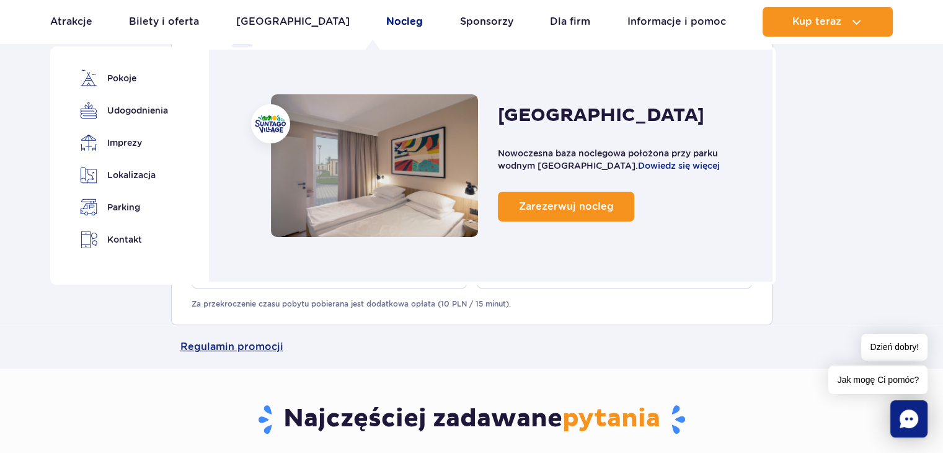
click at [386, 25] on link "Nocleg" at bounding box center [404, 22] width 37 height 30
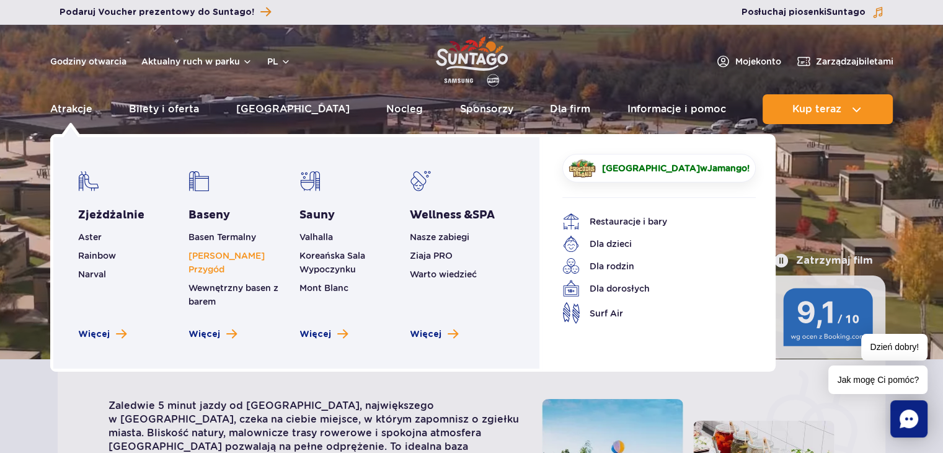
click at [265, 252] on link "[PERSON_NAME] Przygód" at bounding box center [226, 262] width 76 height 24
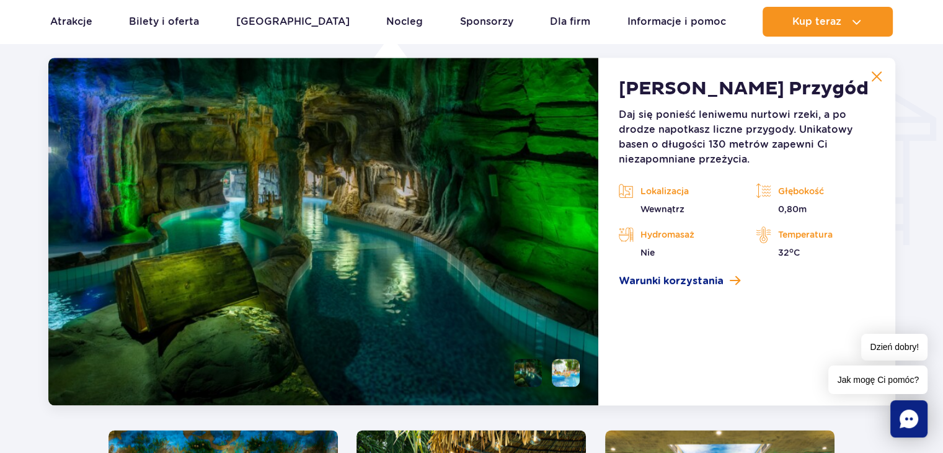
scroll to position [1493, 0]
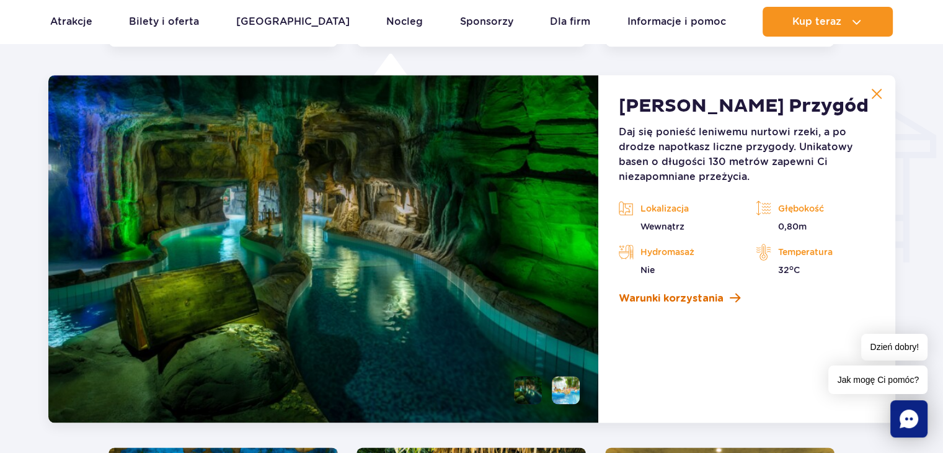
click at [693, 300] on span "Warunki korzystania" at bounding box center [670, 298] width 105 height 15
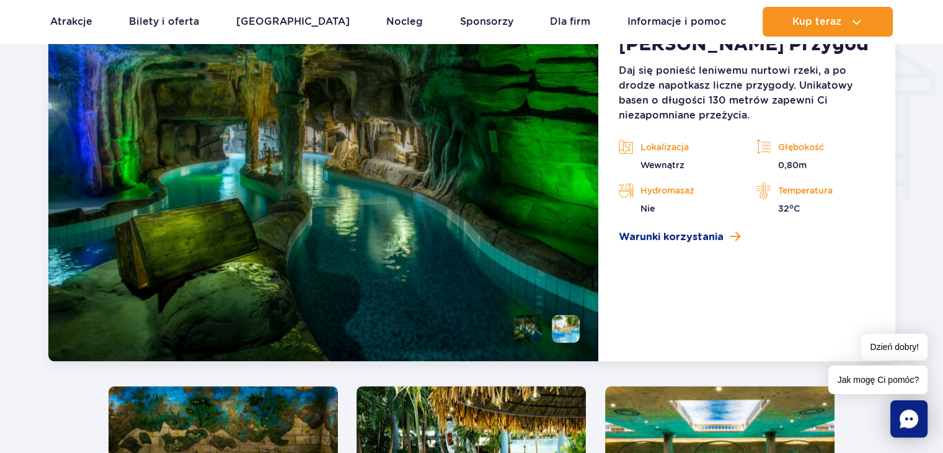
scroll to position [1555, 0]
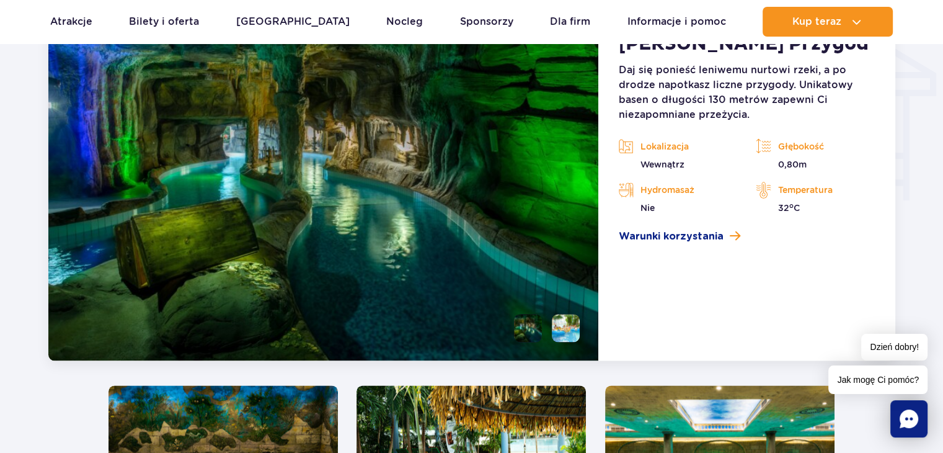
click at [571, 334] on li at bounding box center [566, 328] width 28 height 28
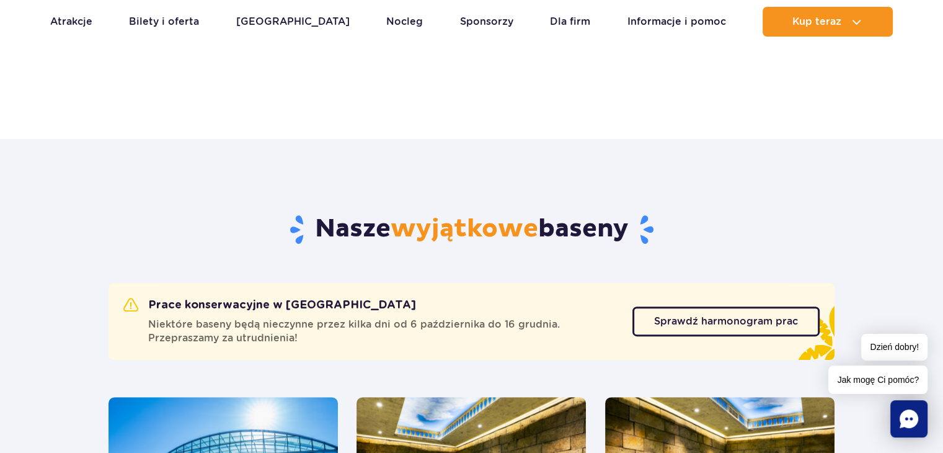
scroll to position [501, 0]
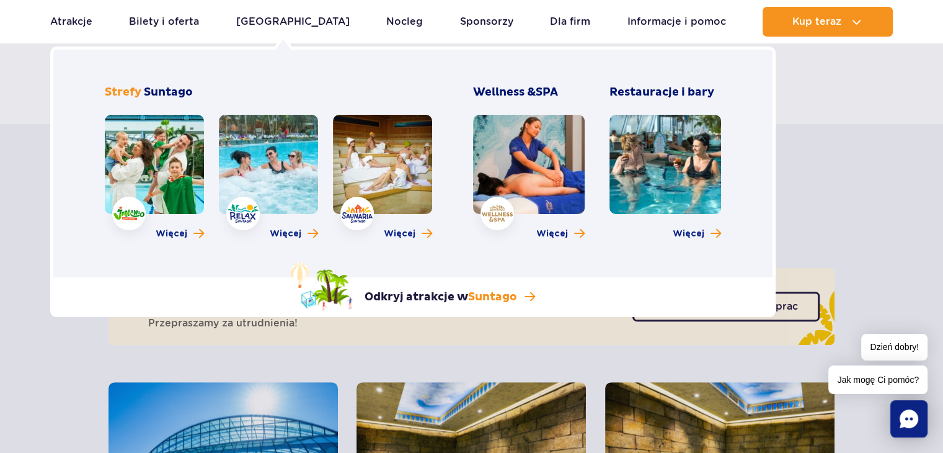
click at [279, 188] on link at bounding box center [268, 164] width 99 height 99
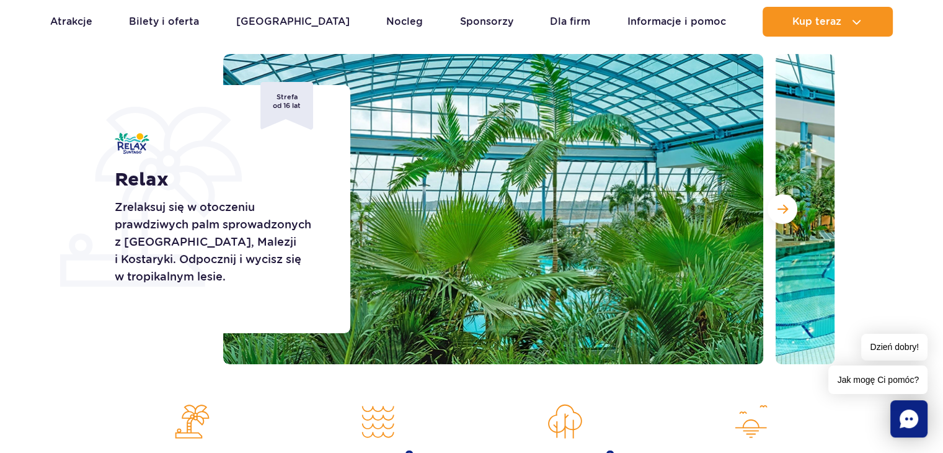
scroll to position [124, 0]
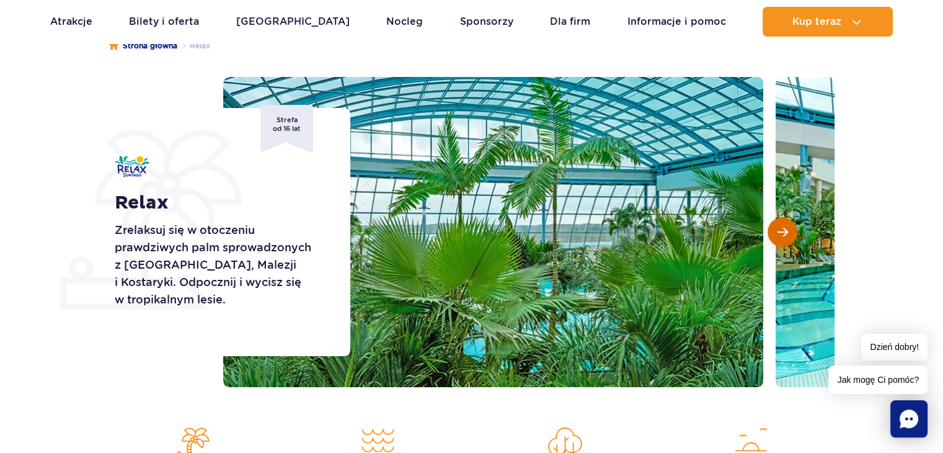
click at [774, 236] on button "Następny slajd" at bounding box center [782, 232] width 30 height 30
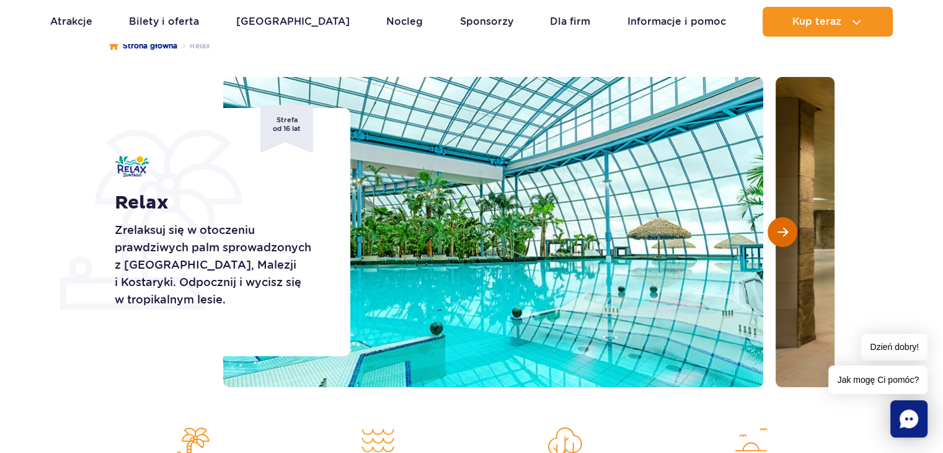
click at [774, 236] on button "Następny slajd" at bounding box center [782, 232] width 30 height 30
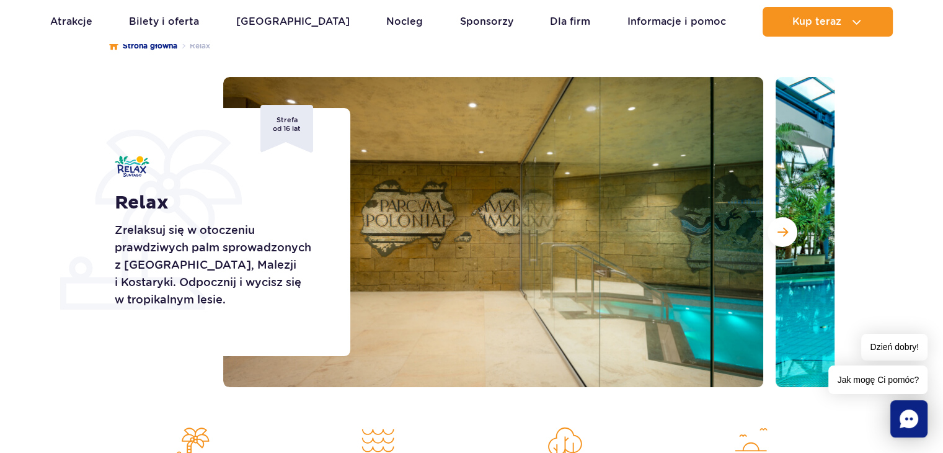
click at [210, 244] on p "Zrelaksuj się w otoczeniu prawdziwych palm sprowadzonych z [GEOGRAPHIC_DATA], M…" at bounding box center [219, 264] width 208 height 87
click at [203, 254] on p "Zrelaksuj się w otoczeniu prawdziwych palm sprowadzonych z [GEOGRAPHIC_DATA], M…" at bounding box center [219, 264] width 208 height 87
click at [775, 232] on button "Następny slajd" at bounding box center [782, 232] width 30 height 30
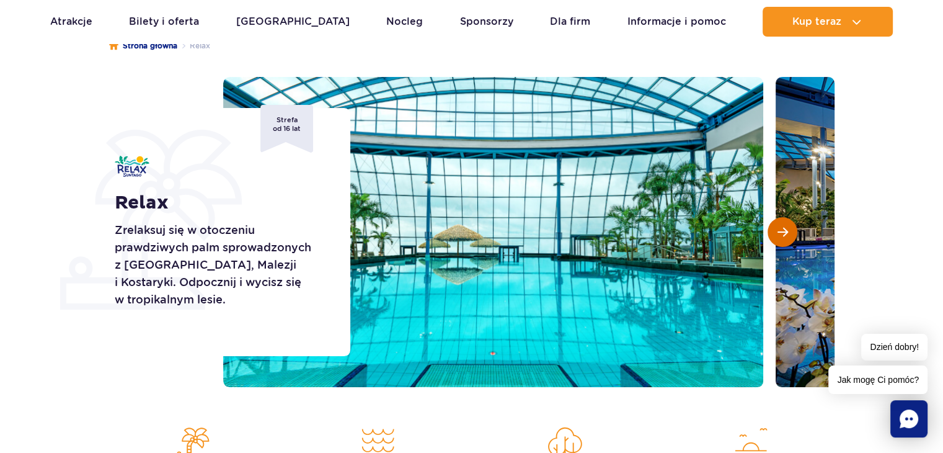
click at [775, 232] on button "Następny slajd" at bounding box center [782, 232] width 30 height 30
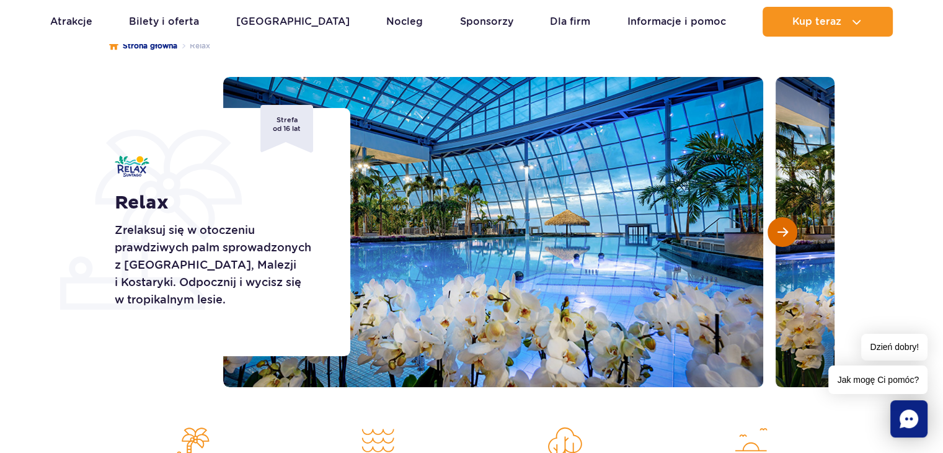
click at [775, 232] on button "Następny slajd" at bounding box center [782, 232] width 30 height 30
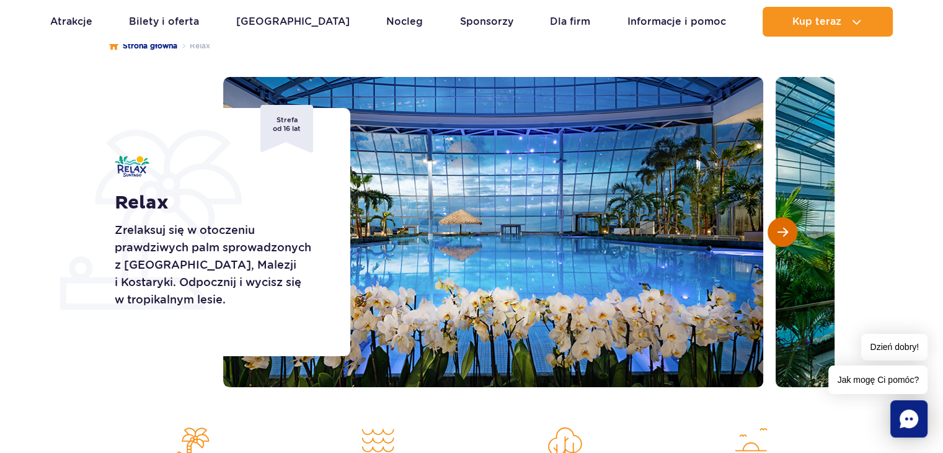
click at [775, 232] on button "Następny slajd" at bounding box center [782, 232] width 30 height 30
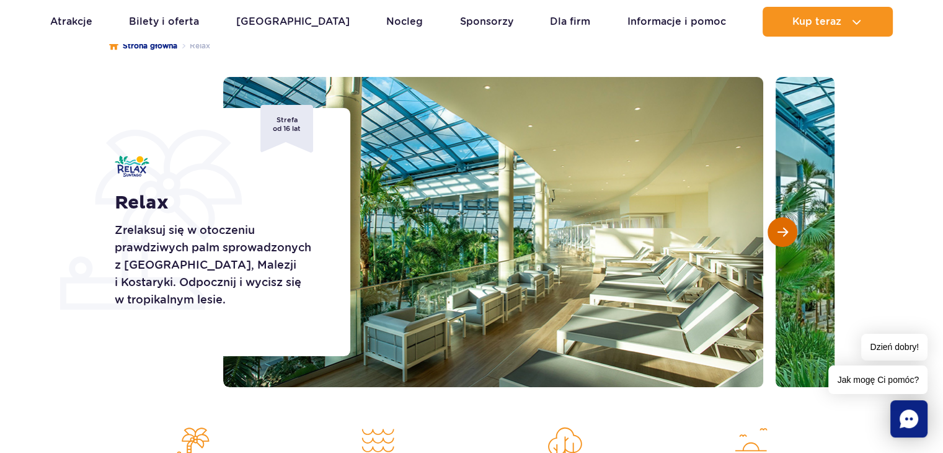
click at [774, 230] on button "Następny slajd" at bounding box center [782, 232] width 30 height 30
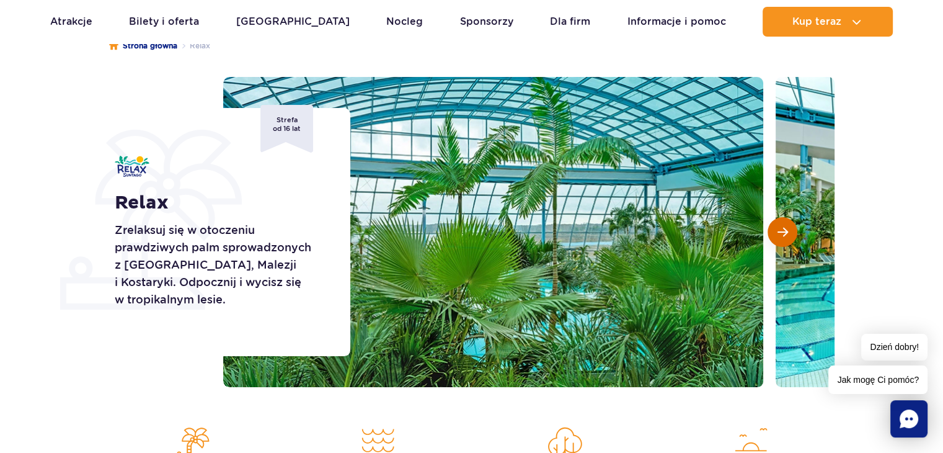
click at [771, 230] on button "Następny slajd" at bounding box center [782, 232] width 30 height 30
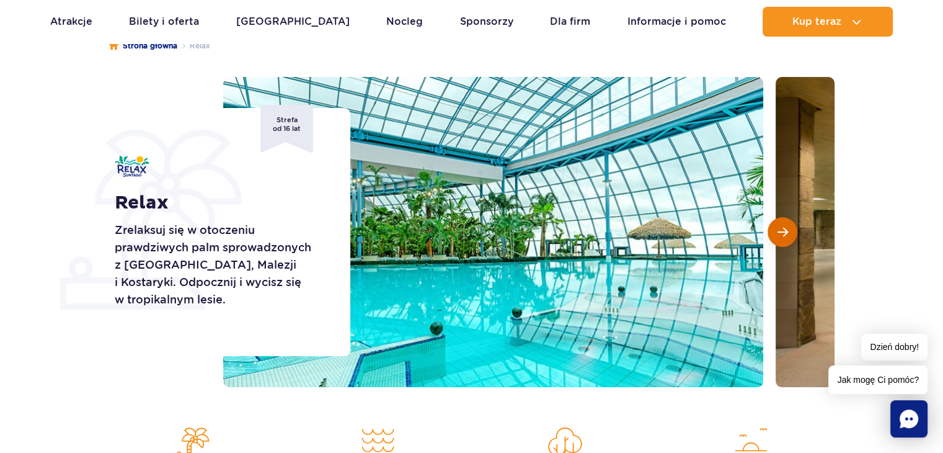
click at [770, 230] on button "Następny slajd" at bounding box center [782, 232] width 30 height 30
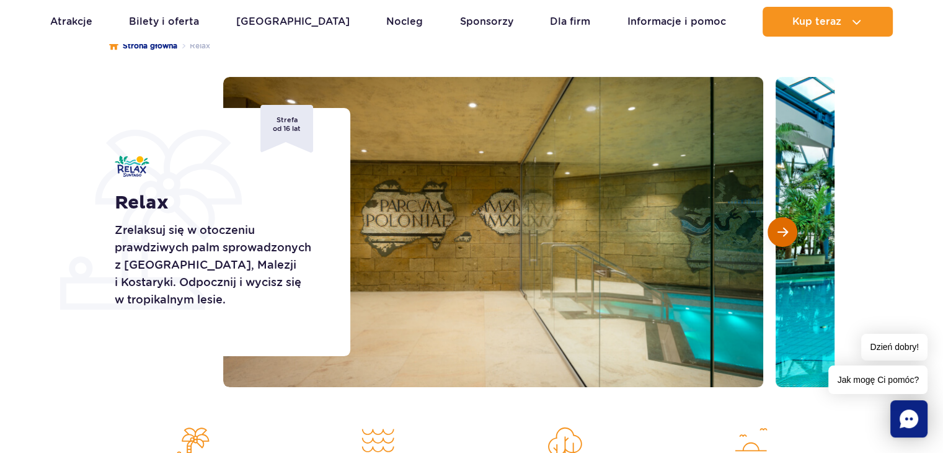
click at [770, 230] on button "Następny slajd" at bounding box center [782, 232] width 30 height 30
